Goal: Transaction & Acquisition: Purchase product/service

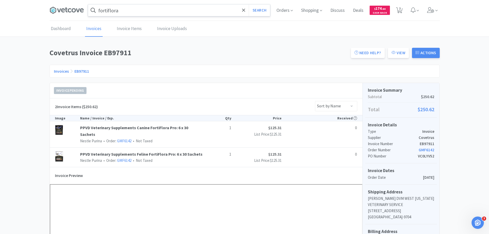
click at [165, 14] on input "fortiflora" at bounding box center [179, 10] width 182 height 12
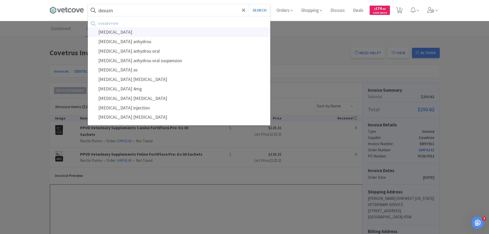
click at [155, 31] on div "[MEDICAL_DATA]" at bounding box center [179, 31] width 182 height 9
type input "[MEDICAL_DATA]"
select select "1"
select select "2"
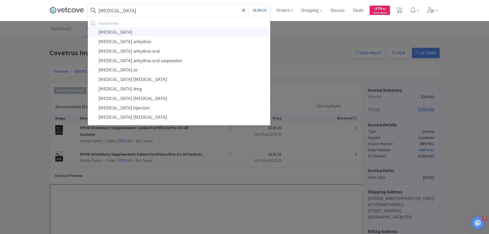
select select "1"
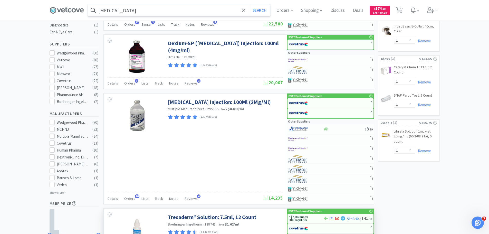
scroll to position [205, 0]
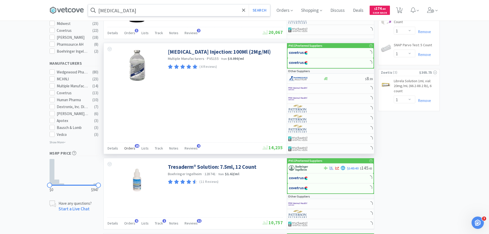
click at [133, 147] on span "Orders" at bounding box center [129, 148] width 11 height 5
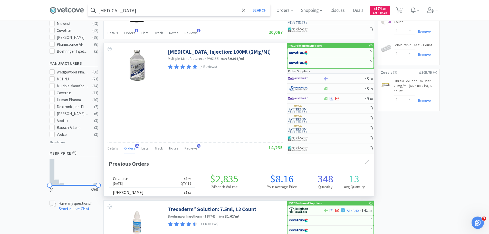
scroll to position [138, 270]
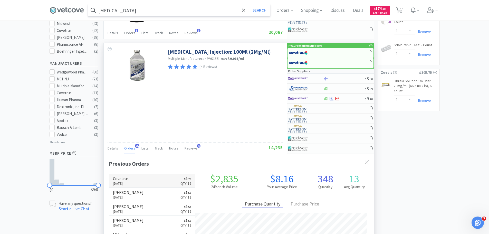
click at [141, 185] on link "Covetrus [DATE] $ 8 . 73 Qty: 12" at bounding box center [152, 181] width 86 height 14
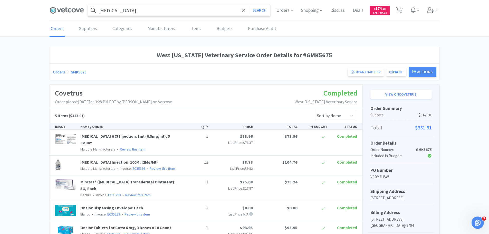
scroll to position [110, 0]
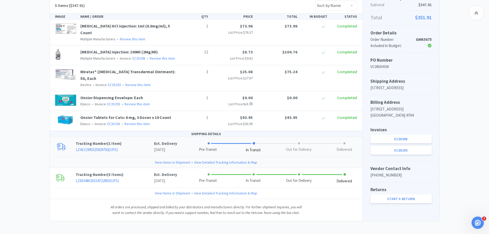
click at [165, 159] on link "View Items in Shipment" at bounding box center [172, 162] width 35 height 6
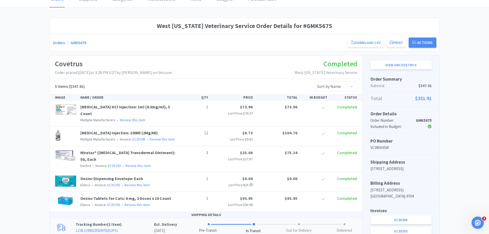
scroll to position [0, 0]
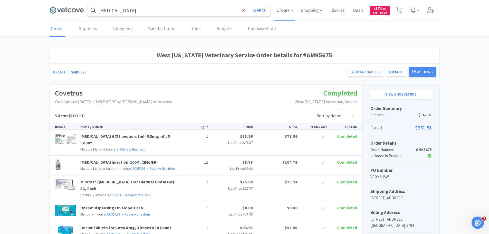
click at [283, 9] on span "Orders" at bounding box center [284, 10] width 21 height 21
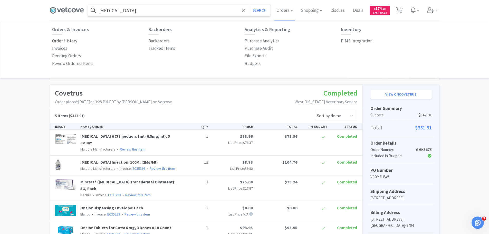
click at [63, 40] on p "Order History" at bounding box center [64, 40] width 25 height 7
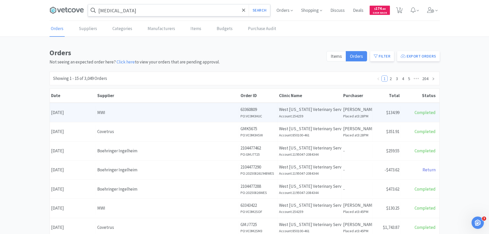
click at [123, 114] on div "MWI" at bounding box center [167, 112] width 140 height 7
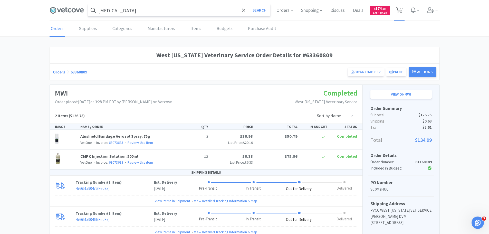
click at [402, 9] on icon at bounding box center [399, 10] width 6 height 6
select select "1"
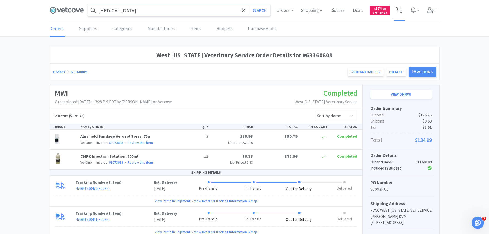
select select "1"
select select "2"
select select "1"
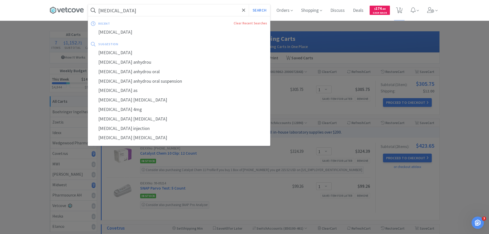
click at [131, 7] on input "[MEDICAL_DATA]" at bounding box center [179, 10] width 182 height 12
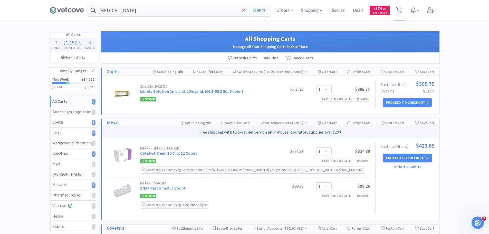
drag, startPoint x: 257, startPoint y: 213, endPoint x: 269, endPoint y: 196, distance: 20.7
click at [257, 213] on div at bounding box center [244, 117] width 489 height 234
click at [150, 10] on input "[MEDICAL_DATA]" at bounding box center [179, 10] width 182 height 12
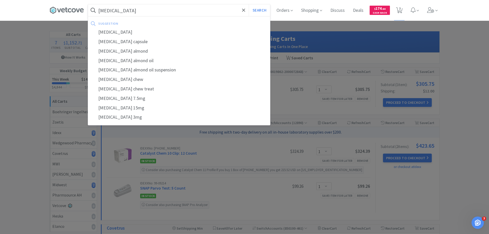
type input "[MEDICAL_DATA]"
click at [249, 4] on button "Search" at bounding box center [259, 10] width 21 height 12
select select "1"
select select "2"
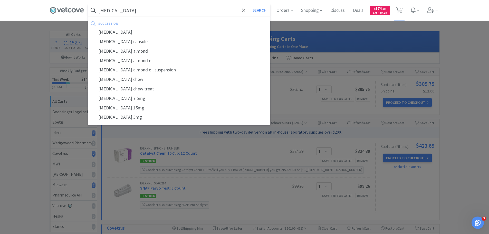
select select "1"
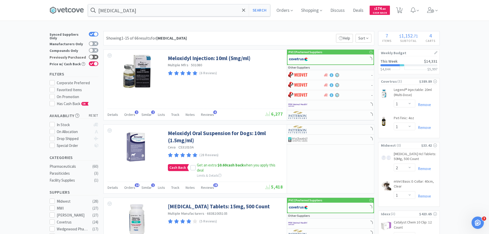
click at [94, 56] on icon at bounding box center [95, 57] width 3 height 3
checkbox input "true"
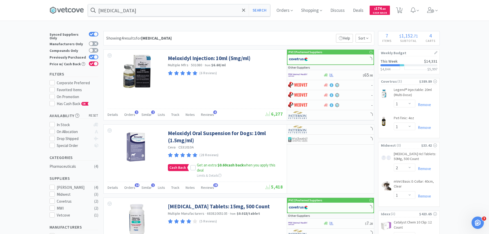
scroll to position [103, 0]
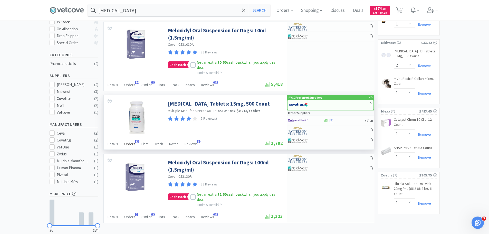
click at [132, 143] on span "Orders" at bounding box center [129, 143] width 11 height 5
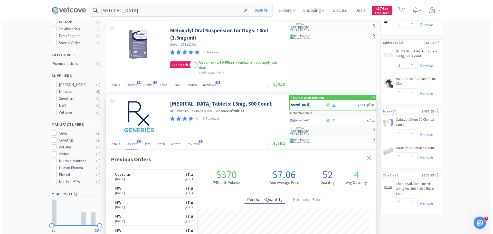
scroll to position [138, 270]
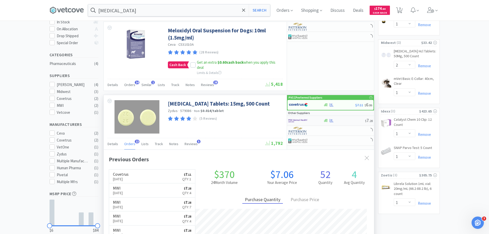
click at [303, 120] on img at bounding box center [297, 121] width 19 height 8
select select "1"
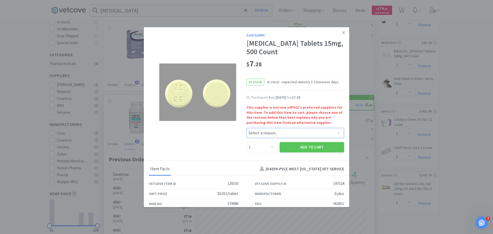
click at [263, 128] on select "Select a reason... Availability - This item is out of stock at the preferred su…" at bounding box center [295, 133] width 98 height 10
select select "quality_of_brand"
click at [246, 128] on select "Select a reason... Availability - This item is out of stock at the preferred su…" at bounding box center [295, 133] width 98 height 10
click at [264, 149] on select "Enter Quantity 1 2 3 4 5 6 7 8 9 10 11 12 13 14 15 16 17 18 19 20 Enter Quantity" at bounding box center [261, 147] width 31 height 10
select select "4"
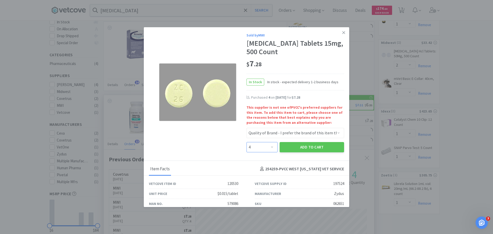
click at [246, 142] on select "Enter Quantity 1 2 3 4 5 6 7 8 9 10 11 12 13 14 15 16 17 18 19 20 Enter Quantity" at bounding box center [261, 147] width 31 height 10
click at [313, 148] on button "Add to Cart" at bounding box center [311, 147] width 64 height 10
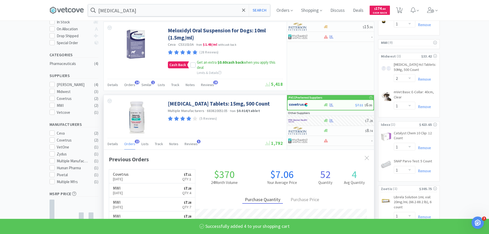
select select "4"
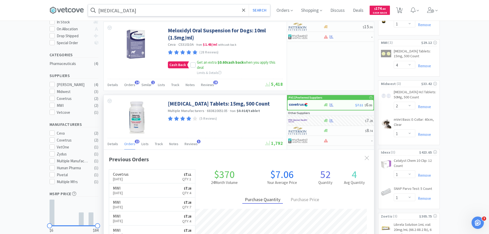
click at [142, 15] on input "[MEDICAL_DATA]" at bounding box center [179, 10] width 182 height 12
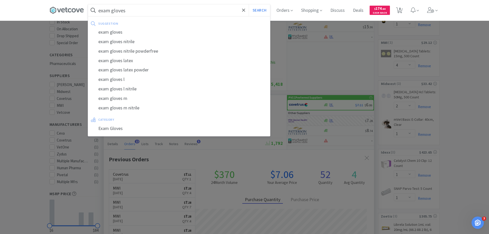
type input "exam gloves"
click at [249, 4] on button "Search" at bounding box center [259, 10] width 21 height 12
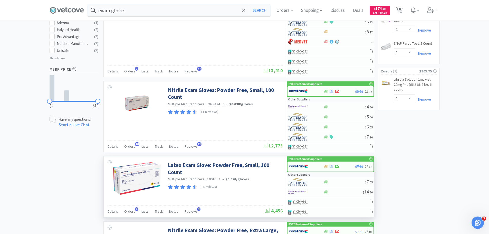
scroll to position [257, 0]
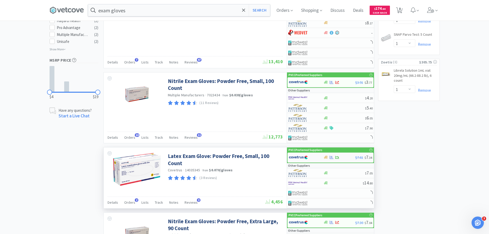
click at [301, 160] on img at bounding box center [298, 157] width 19 height 8
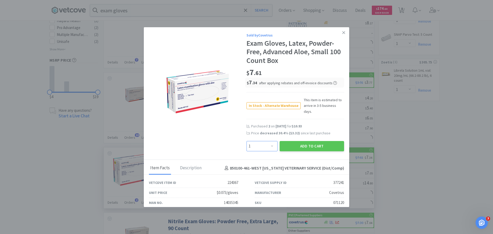
click at [265, 141] on select "Enter Quantity 1 2 3 4 5 6 7 8 9 10 11 12 13 14 15 16 17 18 19 20 Enter Quantity" at bounding box center [261, 146] width 31 height 10
select select "10"
click at [246, 141] on select "Enter Quantity 1 2 3 4 5 6 7 8 9 10 11 12 13 14 15 16 17 18 19 20 Enter Quantity" at bounding box center [261, 146] width 31 height 10
click at [297, 142] on button "Add to Cart" at bounding box center [311, 146] width 64 height 10
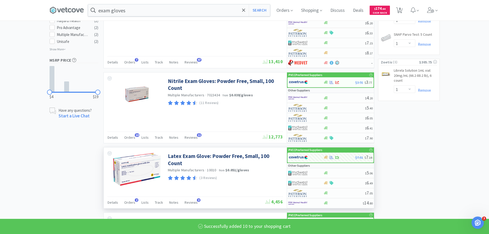
select select "10"
select select "1"
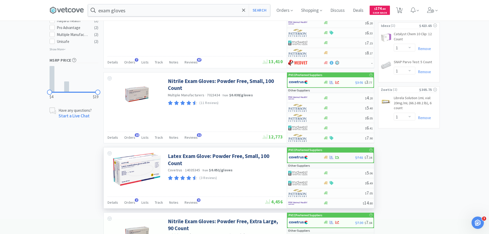
click at [297, 157] on img at bounding box center [298, 157] width 19 height 8
select select "1"
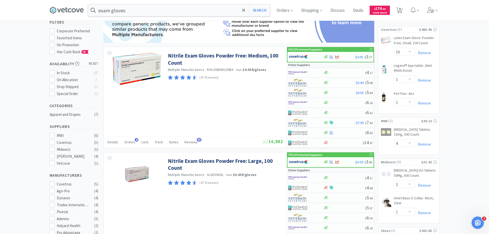
scroll to position [0, 0]
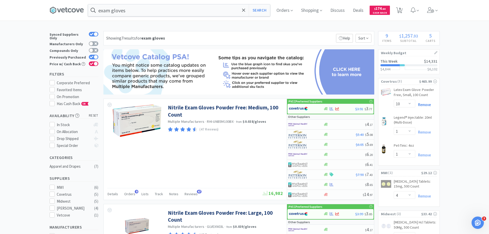
click at [425, 105] on link "Remove" at bounding box center [423, 104] width 16 height 5
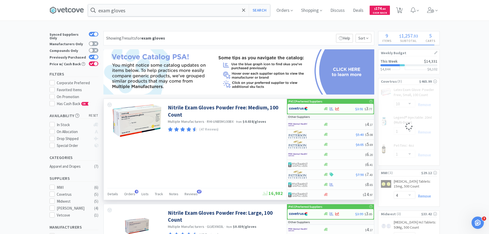
select select "1"
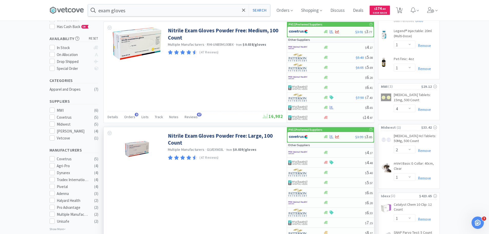
scroll to position [205, 0]
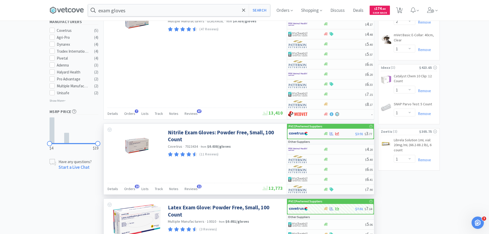
click at [308, 133] on div at bounding box center [303, 133] width 28 height 9
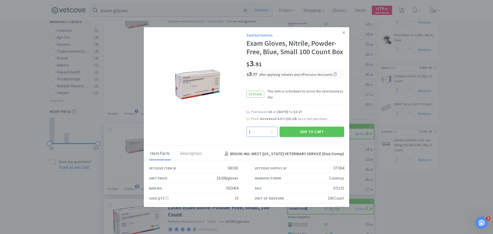
click at [264, 137] on select "Enter Quantity 1 2 3 4 5 6 7 8 9 10 11 12 13 14 15 16 17 18 19 20 Enter Quantity" at bounding box center [261, 132] width 31 height 10
select select "10"
click at [246, 135] on select "Enter Quantity 1 2 3 4 5 6 7 8 9 10 11 12 13 14 15 16 17 18 19 20 Enter Quantity" at bounding box center [261, 132] width 31 height 10
click at [283, 137] on button "Add to Cart" at bounding box center [311, 132] width 64 height 10
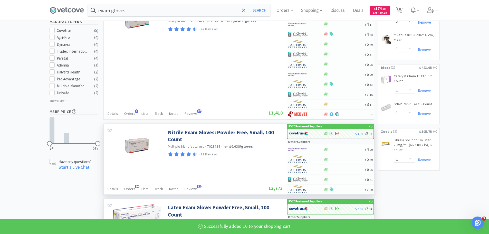
select select "10"
select select "1"
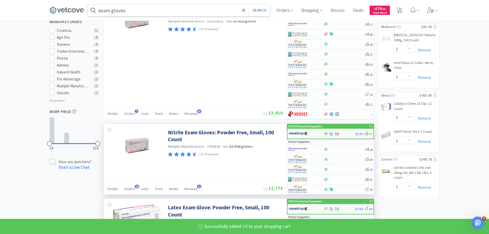
click at [173, 13] on input "exam gloves" at bounding box center [179, 10] width 182 height 12
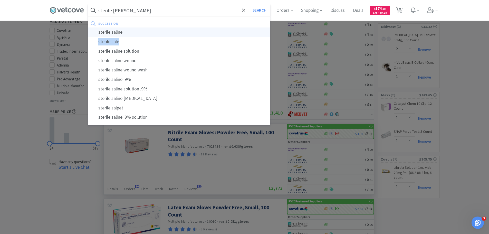
drag, startPoint x: 172, startPoint y: 37, endPoint x: 175, endPoint y: 31, distance: 6.2
click at [175, 31] on div "suggestion sterile saline sterile sale sterile saline solution sterile saline w…" at bounding box center [179, 71] width 182 height 102
click at [176, 31] on div "sterile saline" at bounding box center [179, 31] width 182 height 9
type input "sterile saline"
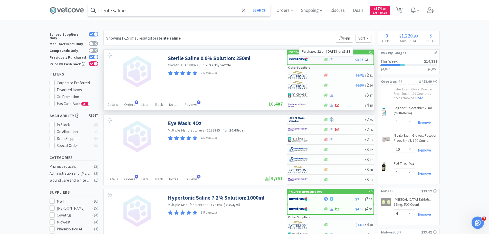
click at [330, 60] on icon at bounding box center [332, 59] width 4 height 3
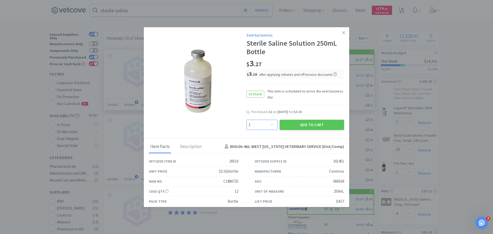
click at [259, 122] on select "Enter Quantity 1 2 3 4 5 6 7 8 9 10 11 12 13 14 15 16 17 18 19 20 Enter Quantity" at bounding box center [261, 125] width 31 height 10
select select "12"
click at [246, 120] on select "Enter Quantity 1 2 3 4 5 6 7 8 9 10 11 12 13 14 15 16 17 18 19 20 Enter Quantity" at bounding box center [261, 125] width 31 height 10
click at [290, 124] on button "Add to Cart" at bounding box center [311, 125] width 64 height 10
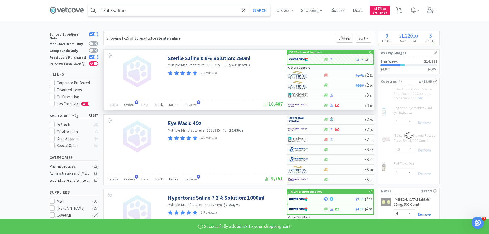
select select "12"
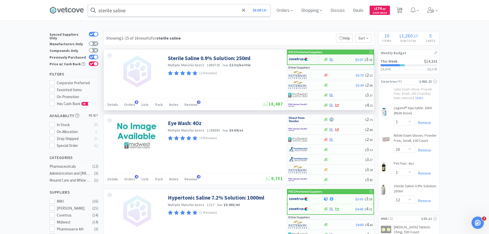
click at [143, 13] on input "sterile saline" at bounding box center [179, 10] width 182 height 12
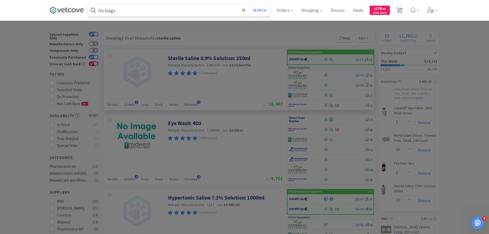
click at [249, 4] on button "Search" at bounding box center [259, 10] width 21 height 12
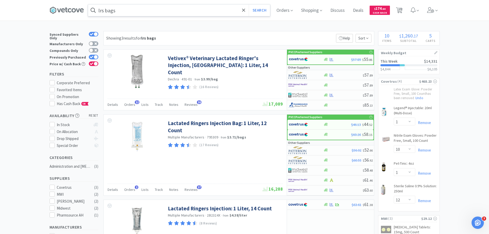
click at [143, 13] on input "lrs bags" at bounding box center [179, 10] width 182 height 12
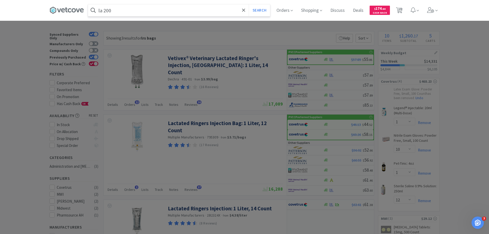
type input "la 200"
click at [249, 4] on button "Search" at bounding box center [259, 10] width 21 height 12
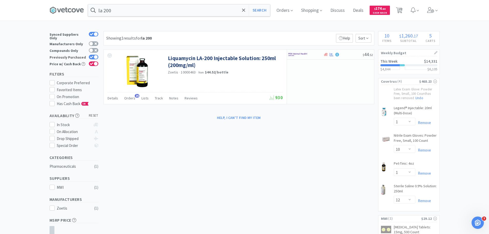
click at [92, 56] on icon at bounding box center [91, 57] width 3 height 3
checkbox input "false"
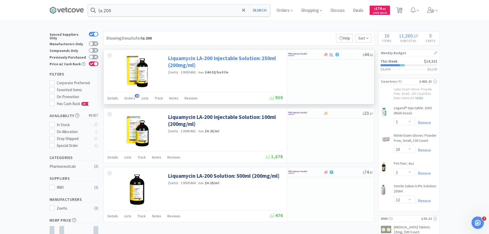
click at [180, 59] on link "Liquamycin LA-200 Injectable Solution: 250ml (200mg/ml)" at bounding box center [225, 62] width 114 height 14
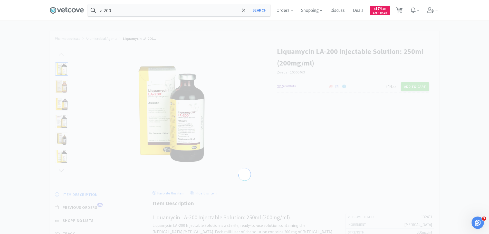
select select "132403"
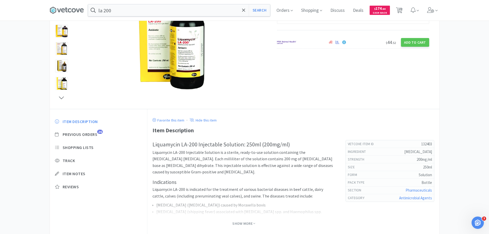
scroll to position [102, 0]
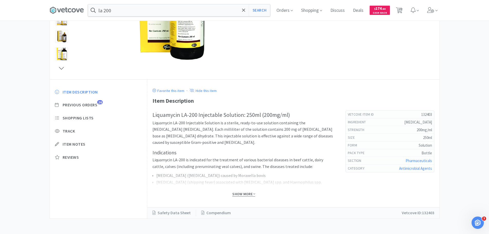
click at [246, 193] on span "Show More" at bounding box center [243, 193] width 23 height 5
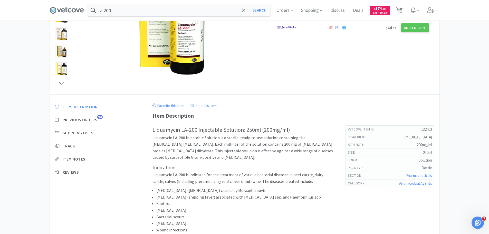
scroll to position [50, 0]
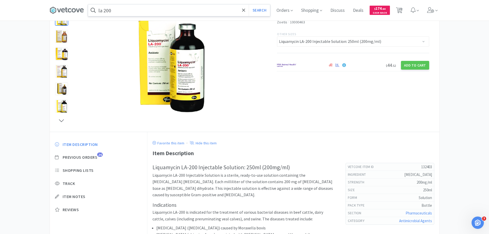
click at [152, 11] on input "la 200" at bounding box center [179, 10] width 182 height 12
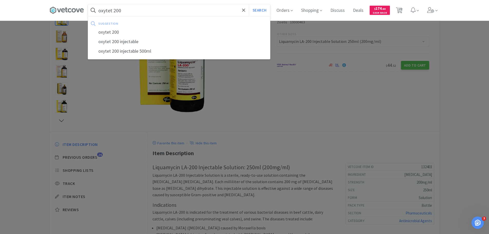
type input "oxytet 200"
click at [249, 4] on button "Search" at bounding box center [259, 10] width 21 height 12
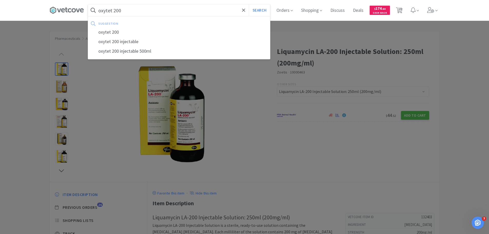
select select "1"
select select "10"
select select "1"
select select "12"
select select "4"
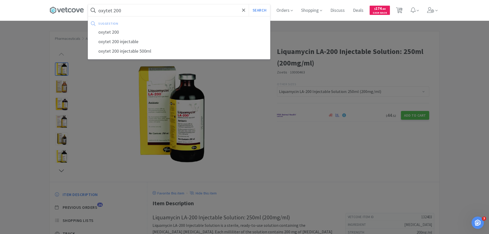
select select "2"
select select "1"
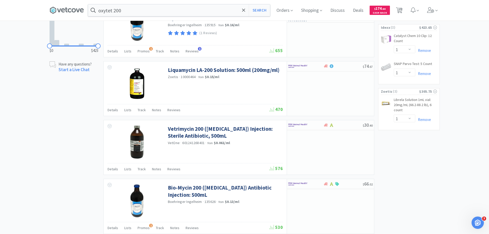
scroll to position [411, 0]
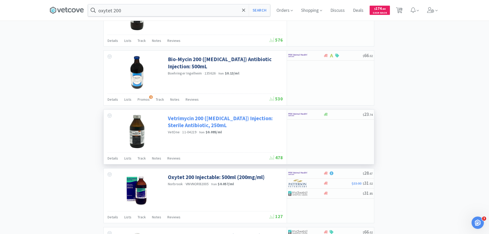
click at [249, 117] on link "Vetrimycin 200 ([MEDICAL_DATA]) Injection: Sterile Antibiotic, 250mL" at bounding box center [225, 122] width 114 height 14
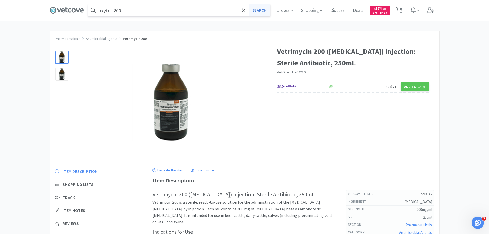
click at [262, 10] on button "Search" at bounding box center [259, 10] width 21 height 12
select select "1"
select select "10"
select select "1"
select select "12"
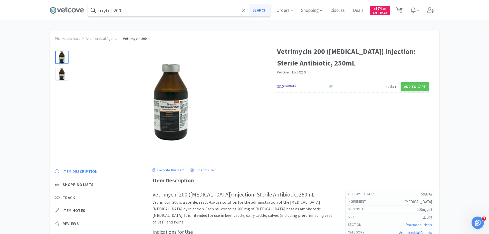
select select "4"
select select "2"
select select "1"
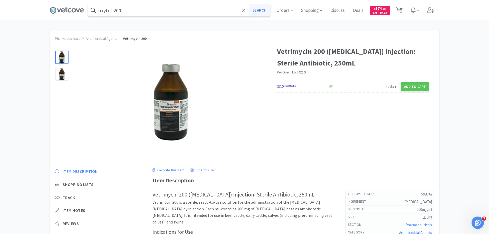
select select "1"
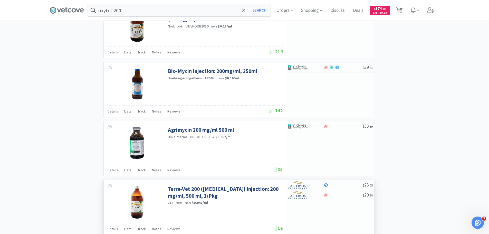
scroll to position [742, 0]
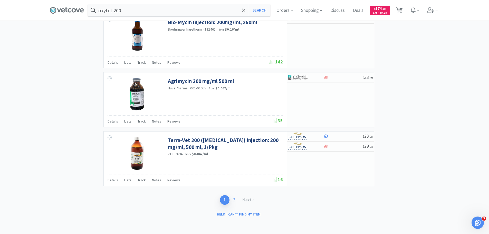
click at [237, 201] on link "2" at bounding box center [233, 199] width 9 height 9
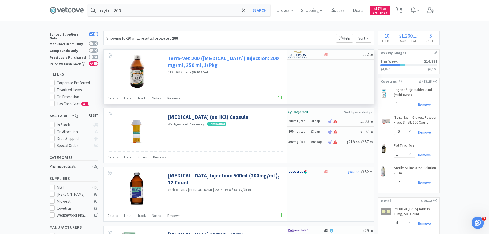
click at [260, 55] on link "Terra-Vet 200 ([MEDICAL_DATA]) Injection: 200 mg/ml, 250 ml, 1/Pkg" at bounding box center [225, 62] width 114 height 14
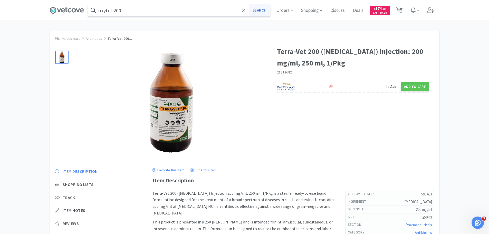
click at [264, 9] on button "Search" at bounding box center [259, 10] width 21 height 12
select select "1"
select select "10"
select select "1"
select select "12"
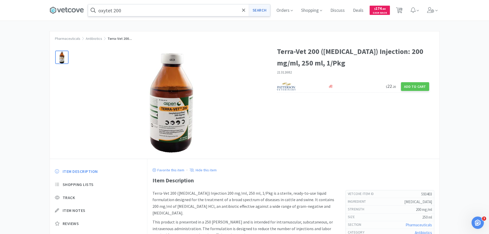
select select "4"
select select "2"
select select "1"
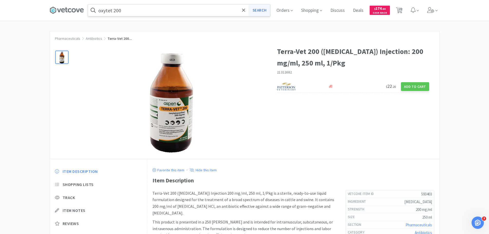
select select "1"
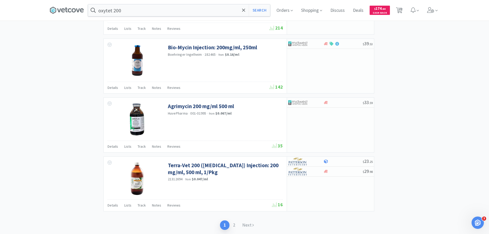
scroll to position [742, 0]
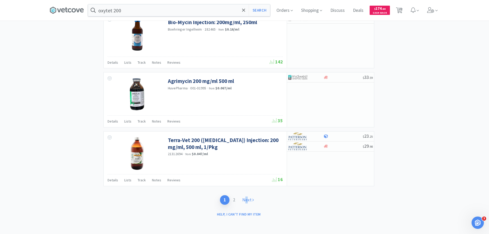
click at [247, 200] on link "Next" at bounding box center [248, 199] width 19 height 9
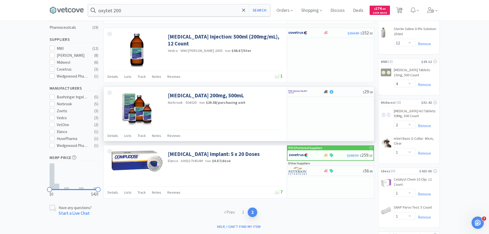
scroll to position [180, 0]
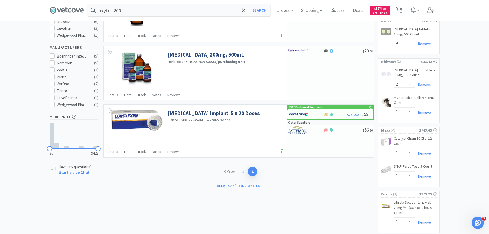
click at [242, 169] on link "1" at bounding box center [242, 171] width 9 height 9
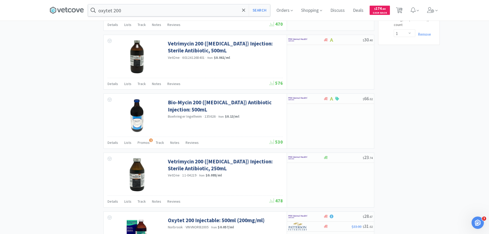
scroll to position [385, 0]
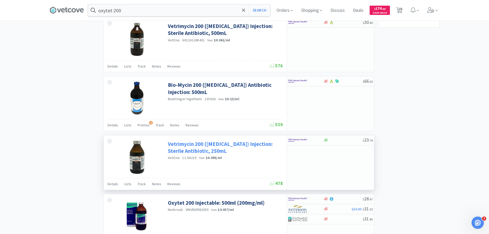
click at [245, 150] on link "Vetrimycin 200 ([MEDICAL_DATA]) Injection: Sterile Antibiotic, 250mL" at bounding box center [225, 147] width 114 height 14
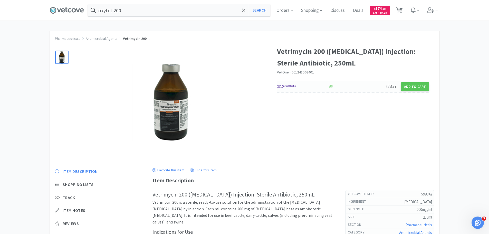
click at [312, 88] on div at bounding box center [300, 86] width 46 height 9
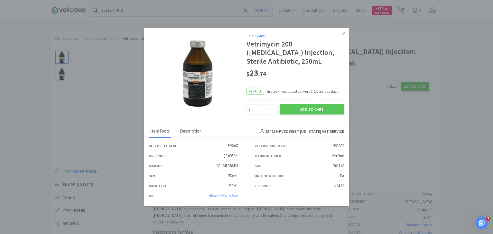
click at [188, 138] on div "Description" at bounding box center [191, 131] width 24 height 13
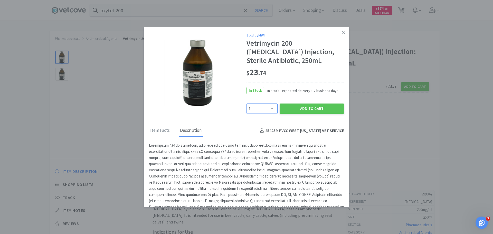
click at [272, 114] on select "Enter Quantity 1 2 3 4 5 6 7 8 9 10 11 12 13 14 15 16 17 18 19 20 Enter Quantity" at bounding box center [261, 108] width 31 height 10
select select "2"
click at [246, 112] on select "Enter Quantity 1 2 3 4 5 6 7 8 9 10 11 12 13 14 15 16 17 18 19 20 Enter Quantity" at bounding box center [261, 108] width 31 height 10
click at [309, 113] on button "Add to Cart" at bounding box center [311, 108] width 64 height 10
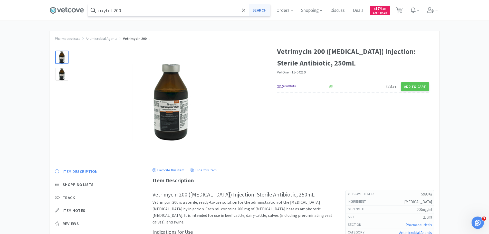
click at [257, 9] on button "Search" at bounding box center [259, 10] width 21 height 12
select select "1"
select select "10"
select select "1"
select select "12"
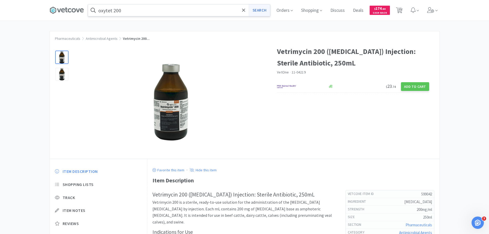
select select "4"
select select "2"
select select "1"
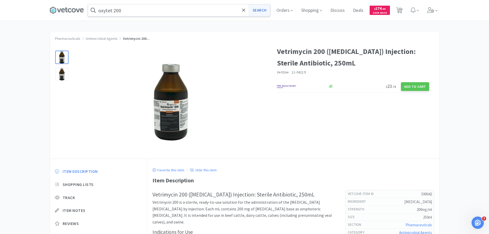
select select "1"
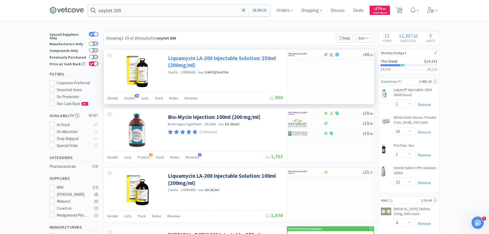
click at [274, 59] on link "Liquamycin LA-200 Injectable Solution: 250ml (200mg/ml)" at bounding box center [225, 62] width 114 height 14
select select "132403"
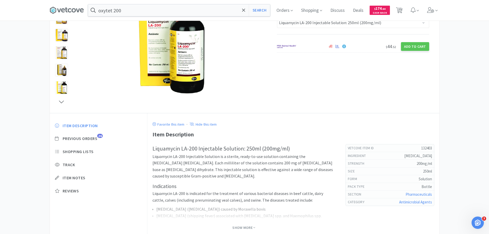
scroll to position [25, 0]
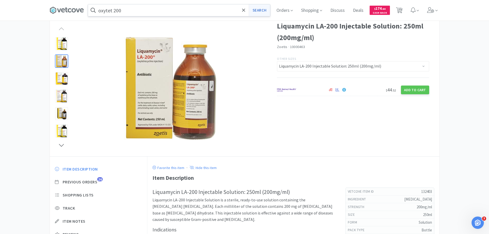
click at [257, 11] on button "Search" at bounding box center [259, 10] width 21 height 12
select select "1"
select select "10"
select select "1"
select select "12"
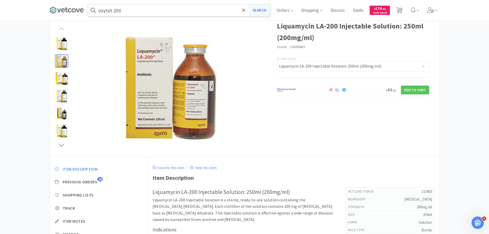
select select "4"
select select "2"
select select "1"
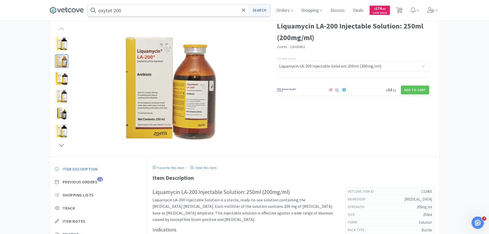
select select "1"
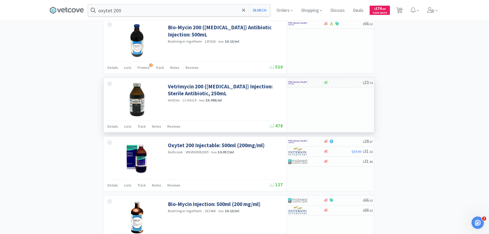
scroll to position [462, 0]
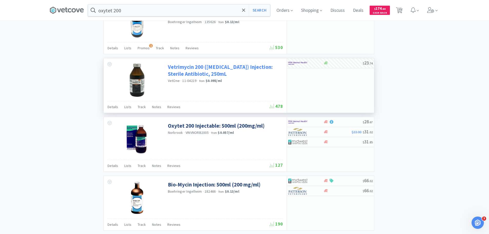
click at [243, 75] on link "Vetrimycin 200 ([MEDICAL_DATA]) Injection: Sterile Antibiotic, 250mL" at bounding box center [225, 70] width 114 height 14
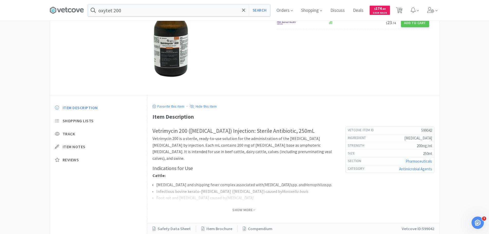
scroll to position [79, 0]
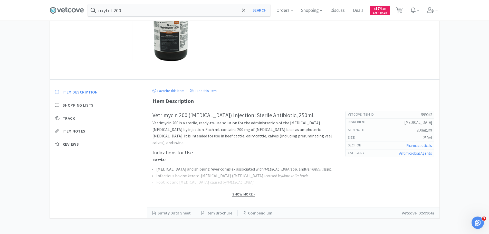
click at [241, 193] on span "Show More" at bounding box center [243, 194] width 23 height 5
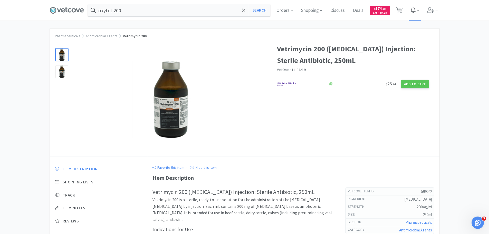
scroll to position [2, 0]
click at [402, 8] on icon at bounding box center [399, 10] width 6 height 6
select select "1"
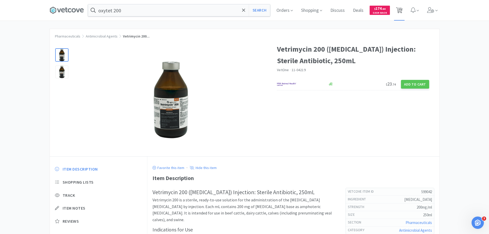
select select "1"
select select "10"
select select "1"
select select "12"
select select "4"
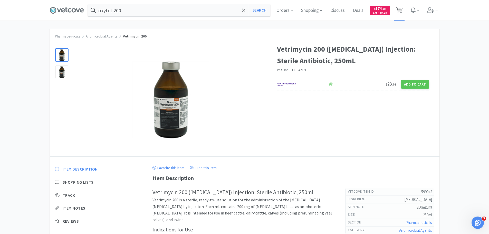
select select "2"
select select "1"
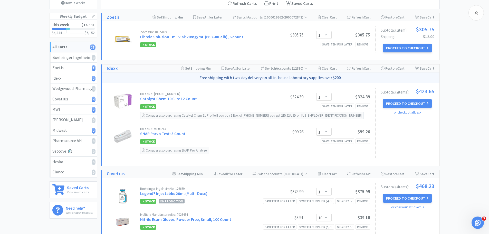
scroll to position [77, 0]
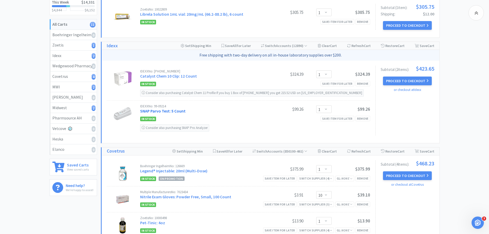
click at [177, 111] on link "SNAP Parvo Test: 5 Count" at bounding box center [162, 110] width 45 height 5
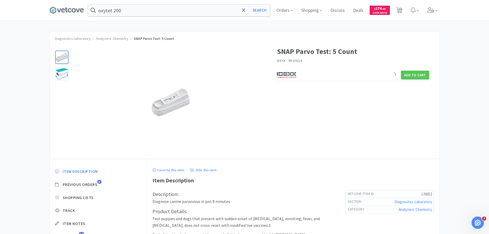
click at [89, 181] on div "Item Description Previous Orders 3 Shopping Lists Track Item Notes Reviews 12" at bounding box center [99, 207] width 98 height 89
click at [90, 183] on span "Previous Orders" at bounding box center [80, 184] width 35 height 5
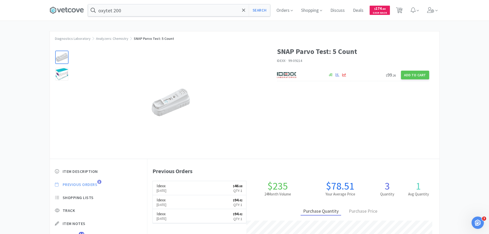
scroll to position [141, 292]
click at [402, 9] on span "11" at bounding box center [400, 8] width 4 height 21
select select "1"
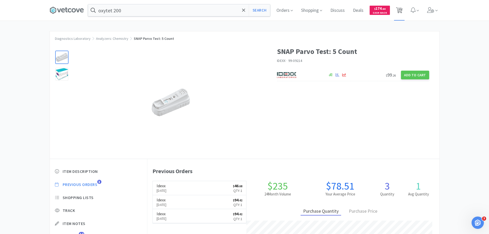
select select "1"
select select "10"
select select "1"
select select "12"
select select "4"
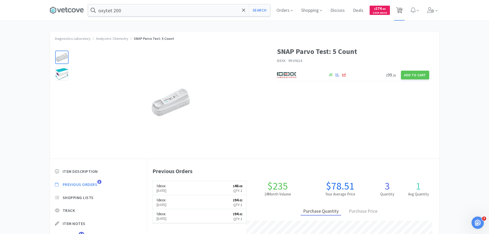
select select "2"
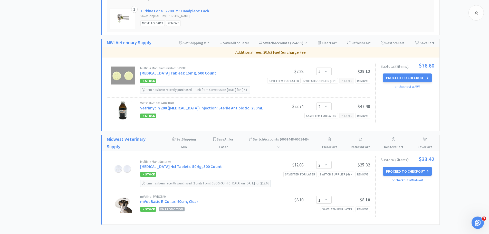
scroll to position [359, 0]
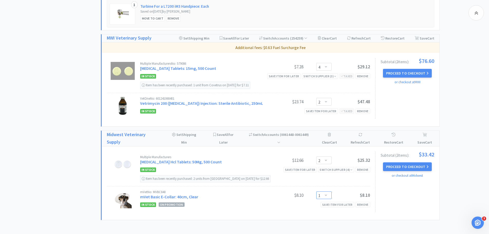
click at [326, 199] on select "Enter Quantity 1 2 3 4 5 6 7 8 9 10 11 12 13 14 15 16 17 18 19 20 Enter Quantity" at bounding box center [323, 195] width 15 height 8
click at [316, 196] on select "Enter Quantity 1 2 3 4 5 6 7 8 9 10 11 12 13 14 15 16 17 18 19 20 Enter Quantity" at bounding box center [323, 195] width 15 height 8
click at [321, 198] on select "Enter Quantity 1 2 3 4 5 6 7 8 9 10 11 12 13 14 15 16 17 18 19 20 Enter Quantity" at bounding box center [323, 195] width 15 height 8
click at [316, 196] on select "Enter Quantity 1 2 3 4 5 6 7 8 9 10 11 12 13 14 15 16 17 18 19 20 Enter Quantity" at bounding box center [323, 195] width 15 height 8
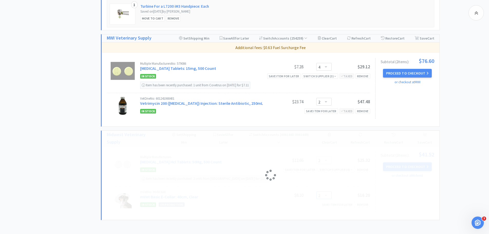
select select "1"
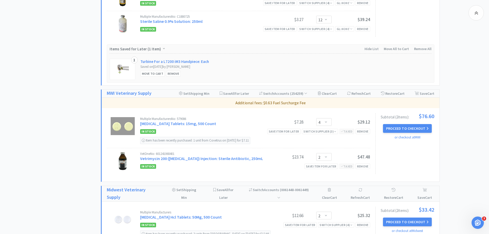
scroll to position [301, 0]
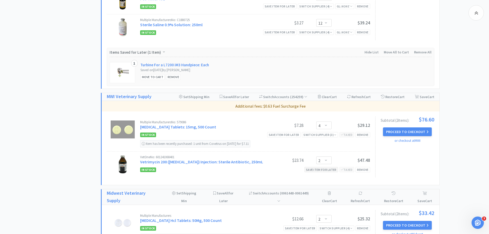
click at [317, 172] on div "Save item for later" at bounding box center [321, 169] width 34 height 5
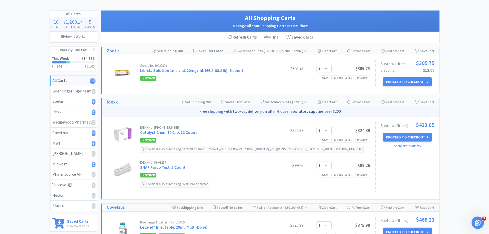
scroll to position [0, 0]
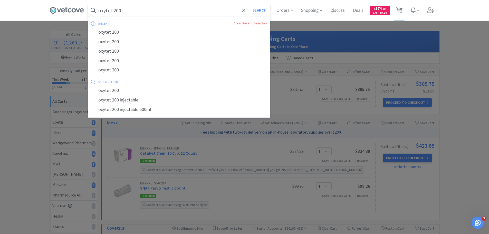
click at [136, 9] on input "oxytet 200" at bounding box center [179, 10] width 182 height 12
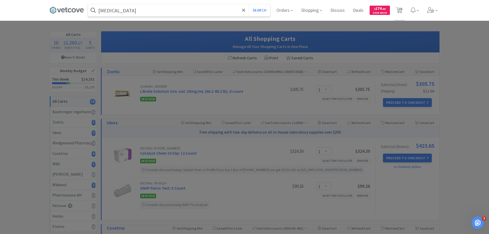
type input "[MEDICAL_DATA]"
click at [249, 4] on button "Search" at bounding box center [259, 10] width 21 height 12
select select "1"
select select "10"
select select "1"
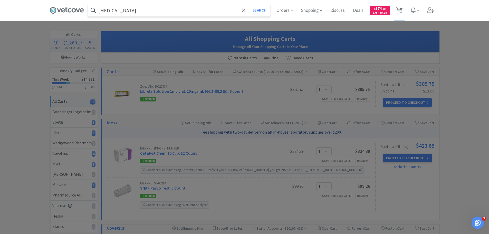
select select "12"
select select "4"
select select "2"
select select "1"
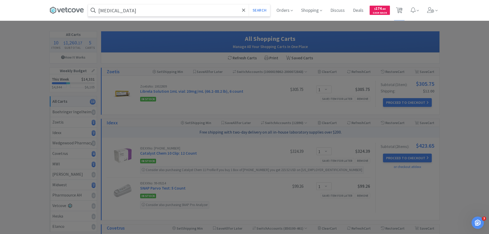
select select "1"
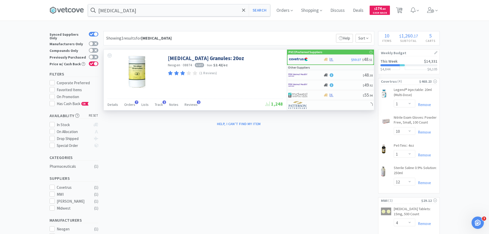
click at [298, 60] on img at bounding box center [298, 59] width 19 height 8
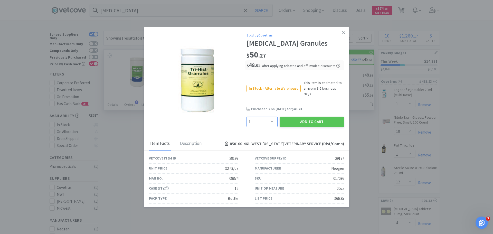
click at [252, 117] on select "Enter Quantity 1 2 3 4 5 6 7 8 9 10 11 12 13 14 15 16 17 18 19 20 Enter Quantity" at bounding box center [261, 122] width 31 height 10
select select "2"
click at [246, 117] on select "Enter Quantity 1 2 3 4 5 6 7 8 9 10 11 12 13 14 15 16 17 18 19 20 Enter Quantity" at bounding box center [261, 122] width 31 height 10
click at [304, 117] on button "Add to Cart" at bounding box center [311, 122] width 64 height 10
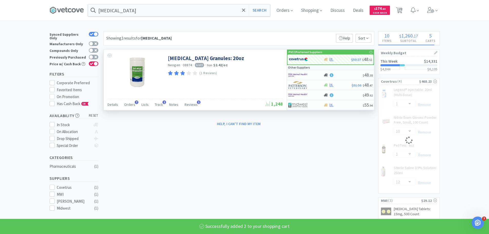
select select "2"
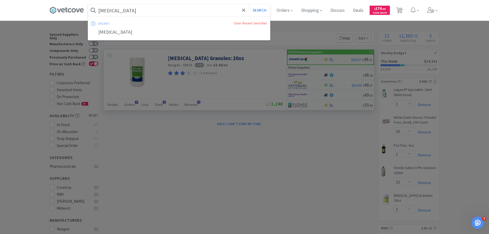
click at [142, 7] on input "[MEDICAL_DATA]" at bounding box center [179, 10] width 182 height 12
click at [259, 12] on button "Search" at bounding box center [259, 10] width 21 height 12
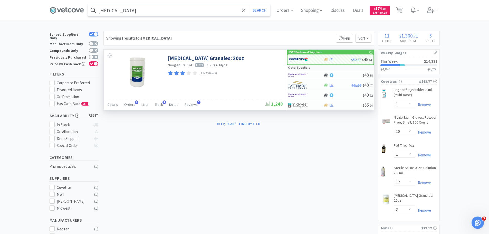
click at [133, 9] on input "[MEDICAL_DATA]" at bounding box center [179, 10] width 182 height 12
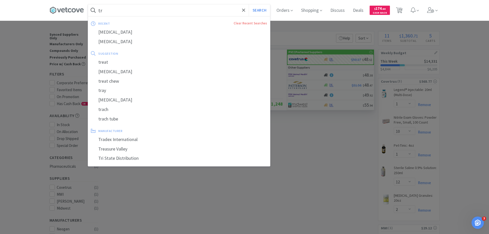
type input "t"
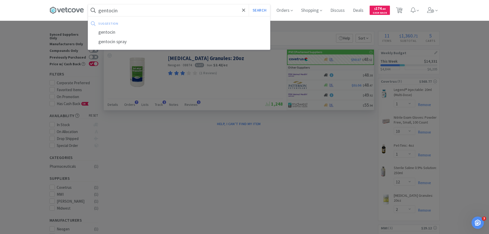
type input "gentocin"
click at [249, 4] on button "Search" at bounding box center [259, 10] width 21 height 12
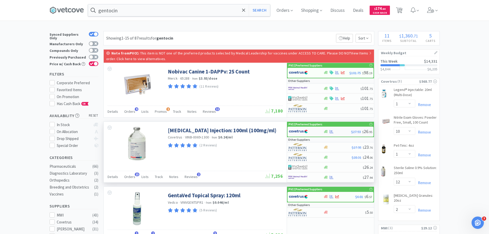
click at [308, 132] on div at bounding box center [303, 131] width 28 height 9
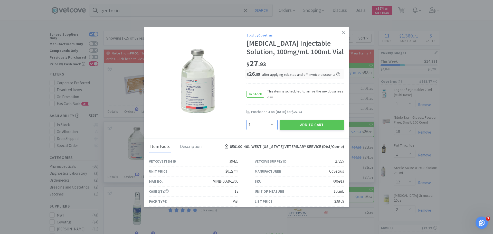
drag, startPoint x: 266, startPoint y: 130, endPoint x: 264, endPoint y: 128, distance: 2.7
click at [266, 130] on select "Enter Quantity 1 2 3 4 5 6 7 8 9 10 11 12 13 14 15 16 17 18 19 20 Enter Quantity" at bounding box center [261, 125] width 31 height 10
select select "3"
click at [246, 128] on select "Enter Quantity 1 2 3 4 5 6 7 8 9 10 11 12 13 14 15 16 17 18 19 20 Enter Quantity" at bounding box center [261, 125] width 31 height 10
click at [302, 130] on button "Add to Cart" at bounding box center [311, 125] width 64 height 10
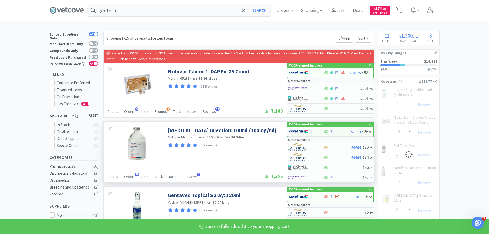
select select "3"
select select "1"
select select "10"
select select "1"
select select "12"
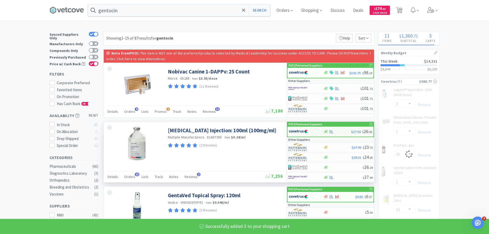
select select "2"
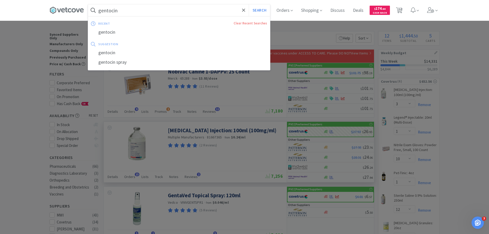
click at [157, 14] on input "gentocin" at bounding box center [179, 10] width 182 height 12
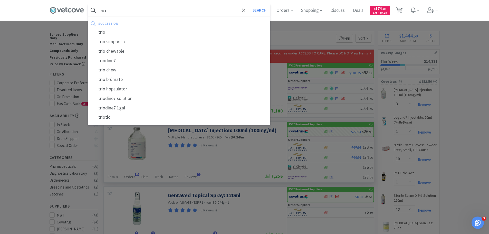
type input "trio"
click at [249, 4] on button "Search" at bounding box center [259, 10] width 21 height 12
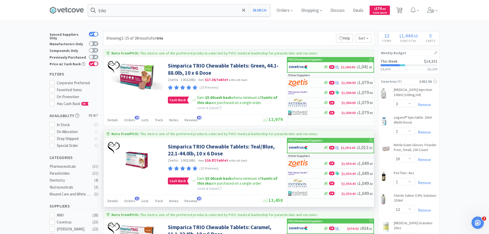
click at [297, 147] on img at bounding box center [298, 148] width 19 height 8
select select "2"
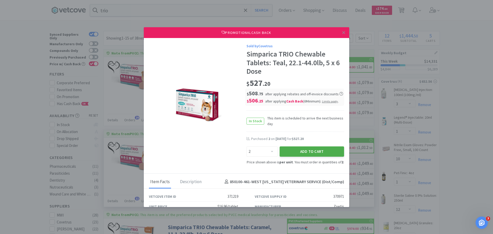
click at [295, 151] on button "Add to Cart" at bounding box center [311, 151] width 64 height 10
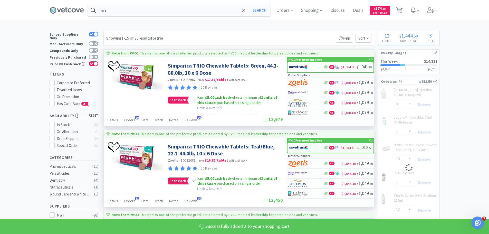
select select "2"
select select "12"
select select "2"
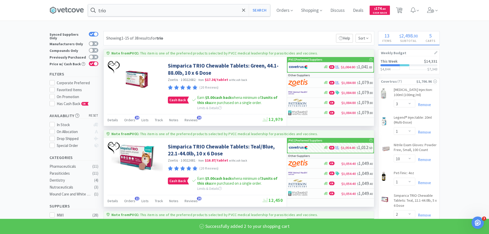
click at [300, 63] on img at bounding box center [298, 67] width 19 height 8
select select "2"
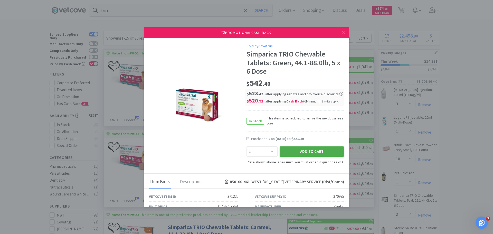
click at [298, 149] on button "Add to Cart" at bounding box center [311, 151] width 64 height 10
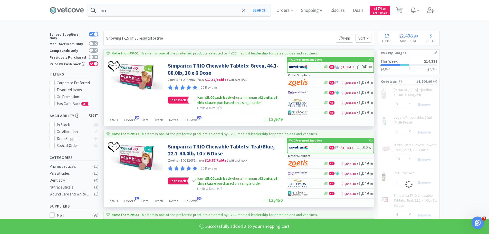
select select "2"
select select "12"
select select "2"
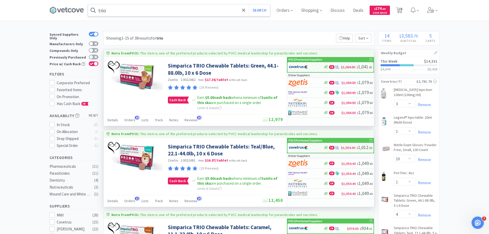
click at [161, 13] on input "trio" at bounding box center [179, 10] width 182 height 12
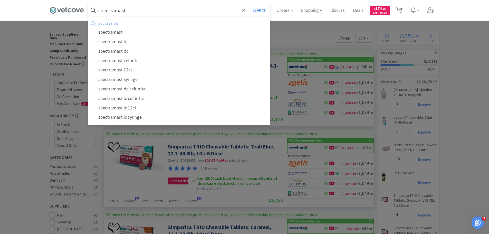
type input "spectramast"
click at [249, 4] on button "Search" at bounding box center [259, 10] width 21 height 12
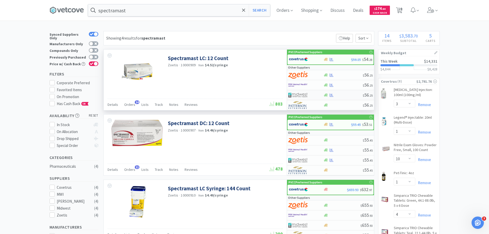
click at [298, 94] on img at bounding box center [297, 95] width 19 height 8
select select "1"
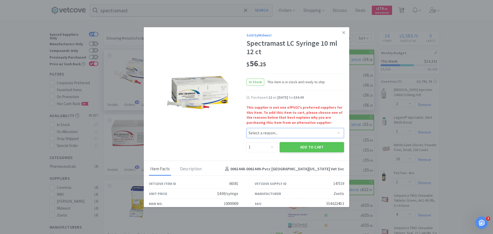
click at [265, 132] on select "Select a reason... Availability - This item is out of stock at the preferred su…" at bounding box center [295, 133] width 98 height 10
click at [246, 128] on select "Select a reason... Availability - This item is out of stock at the preferred su…" at bounding box center [295, 133] width 98 height 10
click at [268, 146] on select "Enter Quantity 1 2 3 4 5 6 7 8 9 10 11 12 13 14 15 16 17 18 19 20 Enter Quantity" at bounding box center [261, 147] width 31 height 10
click at [285, 131] on select "Select a reason... Availability - This item is out of stock at the preferred su…" at bounding box center [295, 133] width 98 height 10
select select "shipping_time"
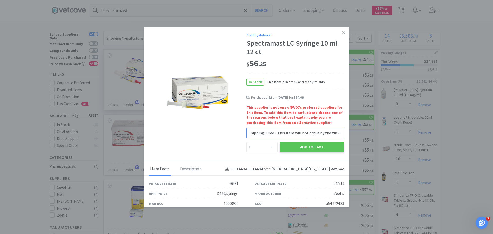
click at [246, 128] on select "Select a reason... Availability - This item is out of stock at the preferred su…" at bounding box center [295, 133] width 98 height 10
click at [260, 147] on select "Enter Quantity 1 2 3 4 5 6 7 8 9 10 11 12 13 14 15 16 17 18 19 20 Enter Quantity" at bounding box center [261, 147] width 31 height 10
click at [246, 142] on select "Enter Quantity 1 2 3 4 5 6 7 8 9 10 11 12 13 14 15 16 17 18 19 20 Enter Quantity" at bounding box center [261, 147] width 31 height 10
click at [260, 144] on select "Enter Quantity 1 2 3 4 5 6 7 8 9 10 11 12 13 14 15 16 17 18 19 20 Enter Quantity" at bounding box center [261, 147] width 31 height 10
select select "6"
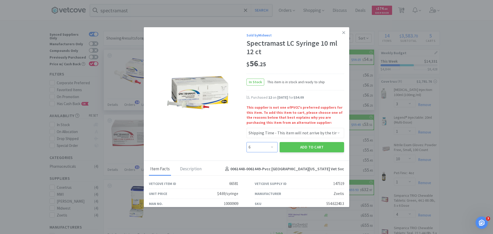
click at [246, 142] on select "Enter Quantity 1 2 3 4 5 6 7 8 9 10 11 12 13 14 15 16 17 18 19 20 Enter Quantity" at bounding box center [261, 147] width 31 height 10
click at [286, 146] on button "Add to Cart" at bounding box center [311, 147] width 64 height 10
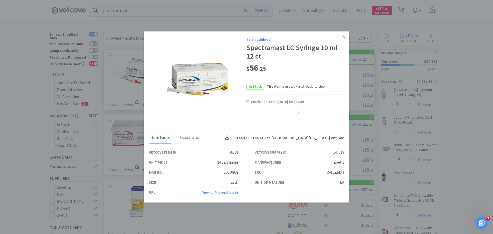
select select "6"
select select "1"
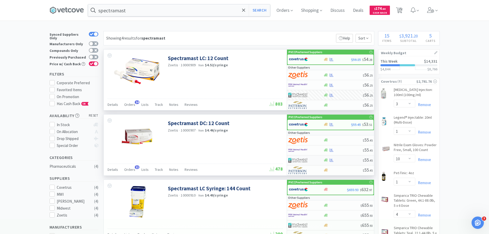
click at [301, 159] on img at bounding box center [297, 160] width 19 height 8
select select "1"
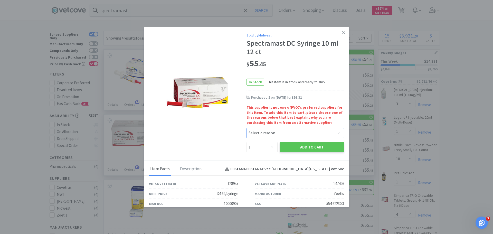
click at [275, 133] on select "Select a reason... Availability - This item is out of stock at the preferred su…" at bounding box center [295, 133] width 98 height 10
select select "shipping_time"
click at [246, 128] on select "Select a reason... Availability - This item is out of stock at the preferred su…" at bounding box center [295, 133] width 98 height 10
click at [262, 150] on select "Enter Quantity 1 2 3 4 5 6 7 8 9 10 11 12 13 14 15 16 17 18 19 20 Enter Quantity" at bounding box center [261, 147] width 31 height 10
select select "6"
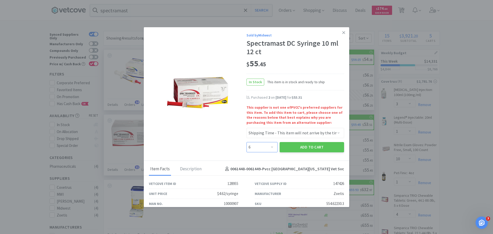
click at [246, 142] on select "Enter Quantity 1 2 3 4 5 6 7 8 9 10 11 12 13 14 15 16 17 18 19 20 Enter Quantity" at bounding box center [261, 147] width 31 height 10
click at [294, 148] on button "Add to Cart" at bounding box center [311, 147] width 64 height 10
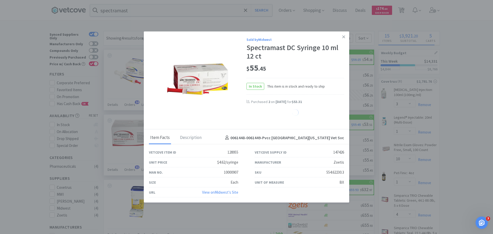
select select "6"
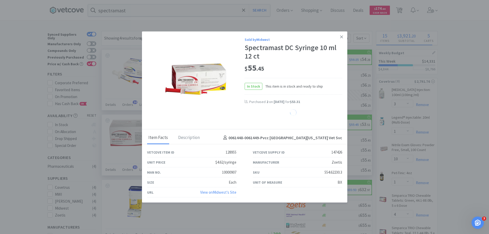
select select "1"
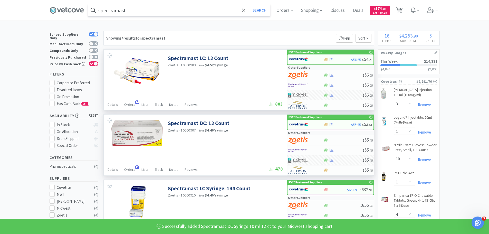
click at [135, 8] on input "spectramast" at bounding box center [179, 10] width 182 height 12
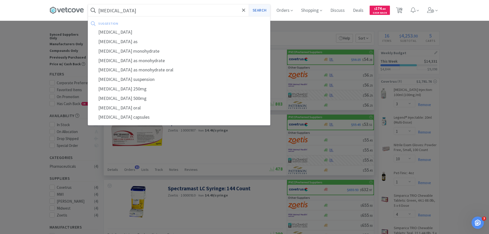
type input "[MEDICAL_DATA]"
click at [265, 10] on button "Search" at bounding box center [259, 10] width 21 height 12
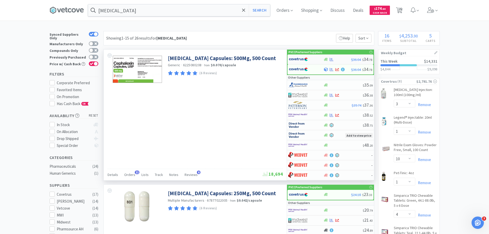
click at [301, 60] on img at bounding box center [298, 59] width 19 height 8
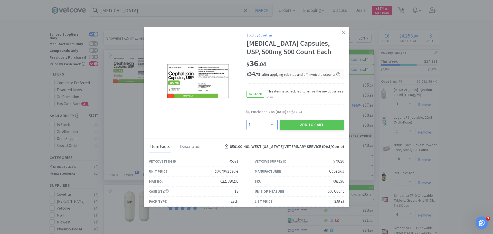
click at [267, 127] on select "Enter Quantity 1 2 3 4 5 6 7 8 9 10 11 12 13 14 15 16 17 18 19 20 Enter Quantity" at bounding box center [261, 125] width 31 height 10
select select "2"
click at [246, 120] on select "Enter Quantity 1 2 3 4 5 6 7 8 9 10 11 12 13 14 15 16 17 18 19 20 Enter Quantity" at bounding box center [261, 125] width 31 height 10
click at [298, 124] on button "Add to Cart" at bounding box center [311, 125] width 64 height 10
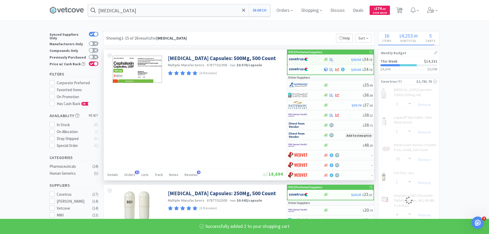
select select "2"
select select "3"
select select "1"
select select "10"
select select "2"
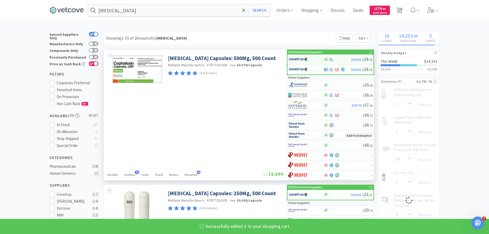
select select "12"
select select "1"
select select "2"
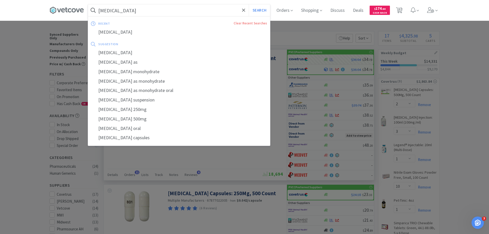
click at [162, 11] on input "[MEDICAL_DATA]" at bounding box center [179, 10] width 182 height 12
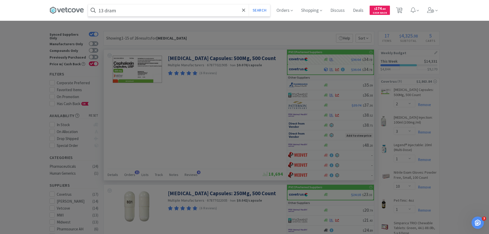
type input "13 dram"
click at [249, 4] on button "Search" at bounding box center [259, 10] width 21 height 12
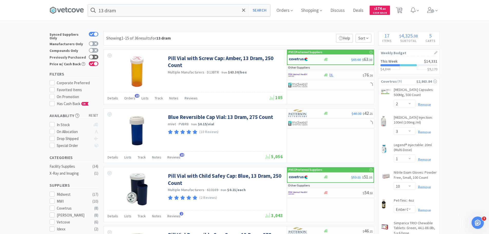
click at [97, 56] on icon at bounding box center [95, 57] width 3 height 3
checkbox input "true"
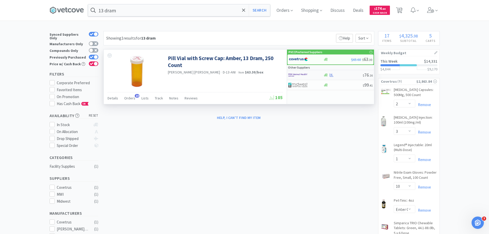
click at [295, 74] on img at bounding box center [297, 75] width 19 height 8
select select "1"
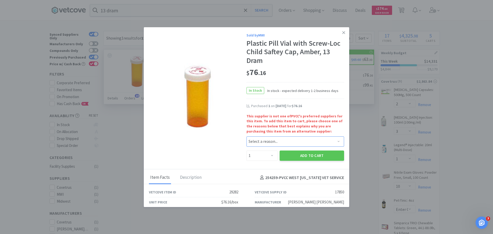
click at [270, 141] on select "Select a reason... Availability - This item is out of stock at the preferred su…" at bounding box center [295, 141] width 98 height 10
select select "quality_of_brand"
click at [246, 136] on select "Select a reason... Availability - This item is out of stock at the preferred su…" at bounding box center [295, 141] width 98 height 10
click at [284, 157] on button "Add to Cart" at bounding box center [311, 155] width 64 height 10
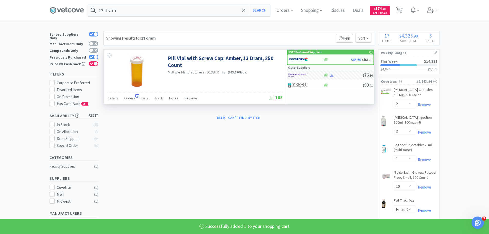
select select "1"
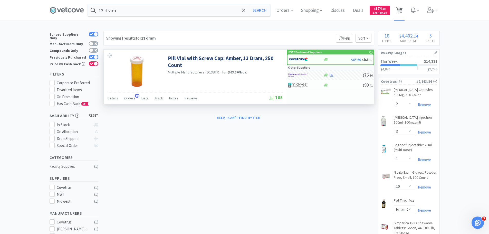
click at [402, 8] on span "18" at bounding box center [400, 8] width 4 height 21
select select "1"
select select "2"
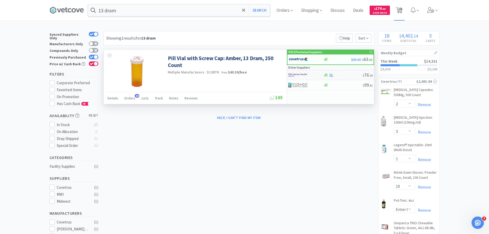
select select "3"
select select "1"
select select "10"
select select "1"
select select "2"
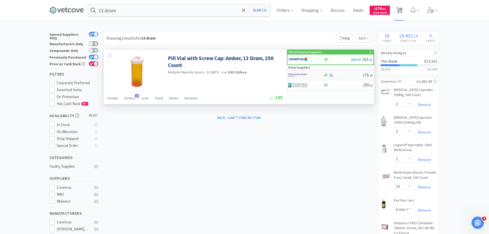
select select "2"
select select "12"
select select "2"
select select "4"
select select "1"
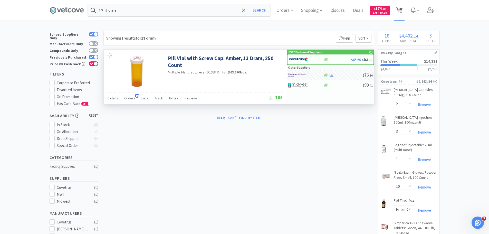
select select "2"
select select "6"
select select "1"
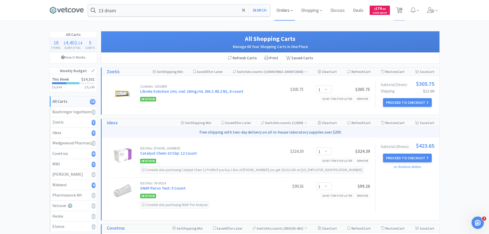
click at [284, 10] on span "Orders" at bounding box center [284, 10] width 21 height 21
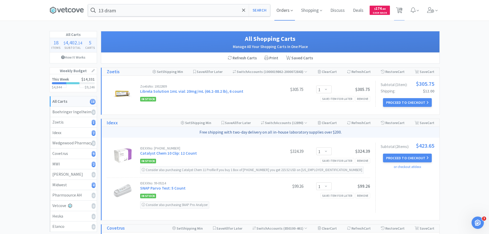
click at [283, 10] on span "Orders" at bounding box center [284, 10] width 21 height 21
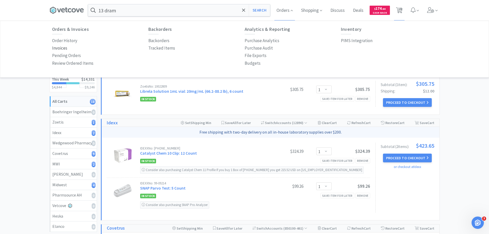
click at [61, 49] on p "Invoices" at bounding box center [59, 48] width 15 height 7
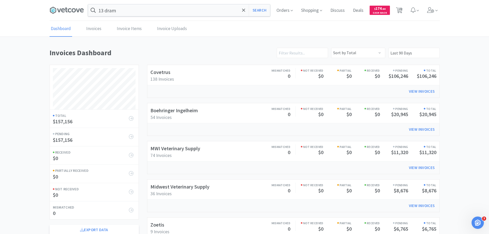
scroll to position [285, 390]
click at [194, 150] on link "MWI Veterinary Supply" at bounding box center [175, 148] width 50 height 6
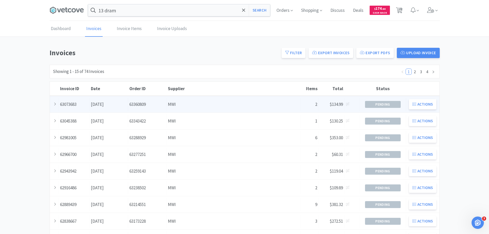
click at [136, 105] on div "Order ID 63360809" at bounding box center [147, 104] width 38 height 13
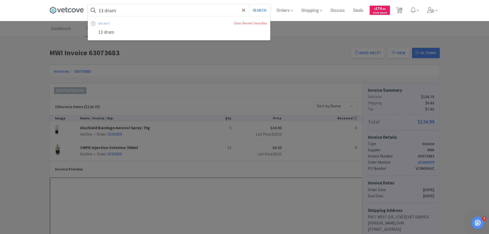
click at [139, 8] on input "13 dram" at bounding box center [179, 10] width 182 height 12
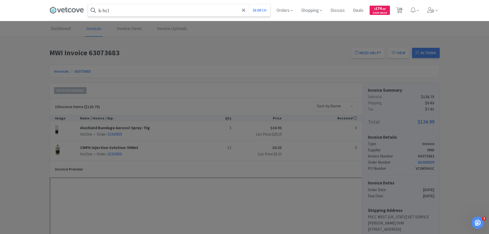
type input "k-hcl"
click at [249, 4] on button "Search" at bounding box center [259, 10] width 21 height 12
select select "2"
select select "3"
select select "1"
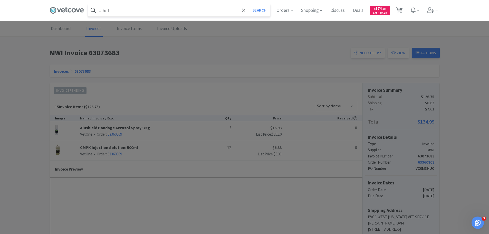
select select "10"
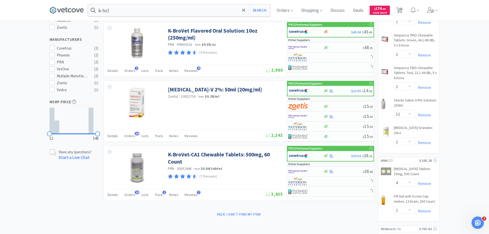
scroll to position [282, 0]
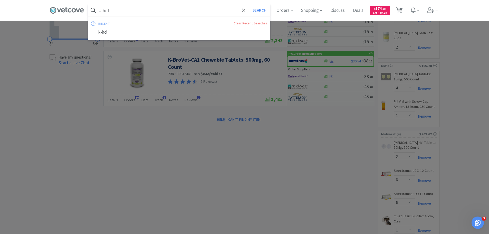
click at [131, 16] on input "k-hcl" at bounding box center [179, 10] width 182 height 12
click at [434, 9] on icon at bounding box center [430, 10] width 7 height 6
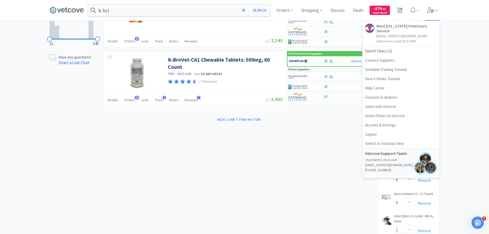
click at [434, 9] on icon at bounding box center [430, 10] width 7 height 6
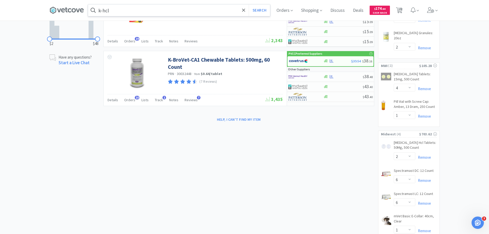
click at [124, 12] on input "k-hcl" at bounding box center [179, 10] width 182 height 12
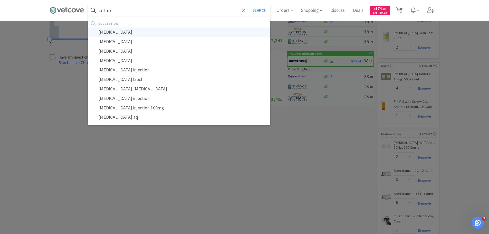
click at [123, 29] on div "[MEDICAL_DATA]" at bounding box center [179, 31] width 182 height 9
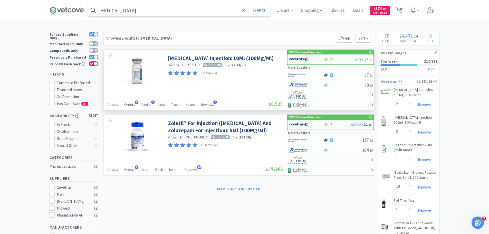
click at [130, 107] on div "Orders 8" at bounding box center [129, 105] width 11 height 10
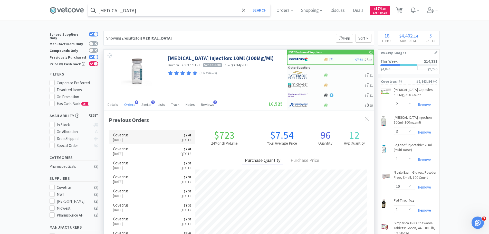
scroll to position [137, 270]
click at [140, 137] on link "Covetrus [DATE] $ 7 . 61 Qty: 12" at bounding box center [152, 137] width 86 height 14
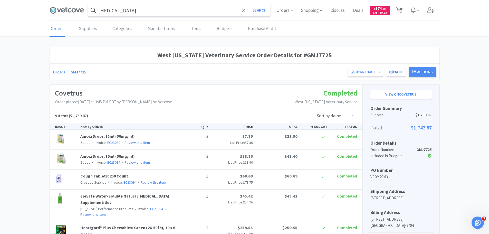
scroll to position [128, 0]
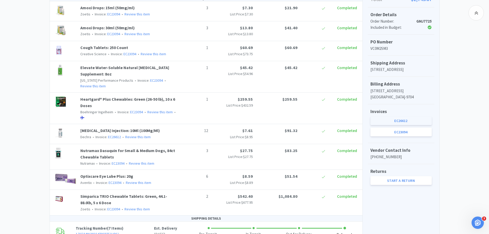
click at [430, 125] on link "EC26612" at bounding box center [400, 120] width 61 height 9
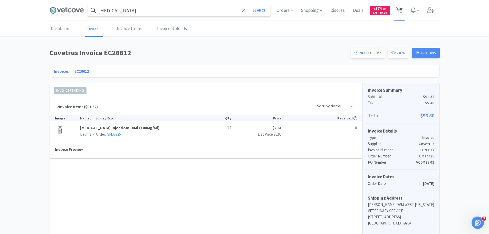
click at [400, 8] on span "18" at bounding box center [400, 8] width 4 height 21
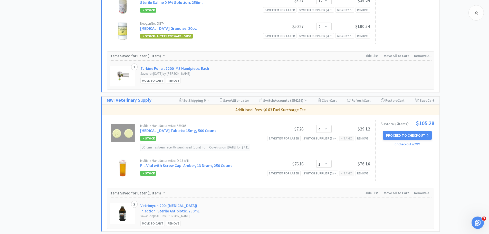
scroll to position [446, 0]
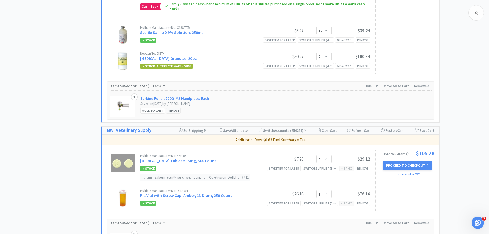
click at [173, 110] on div "Remove" at bounding box center [173, 110] width 15 height 5
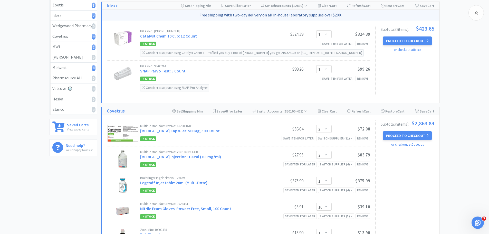
scroll to position [45, 0]
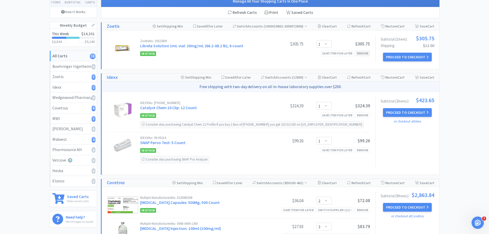
click at [360, 51] on div "Remove" at bounding box center [362, 53] width 15 height 5
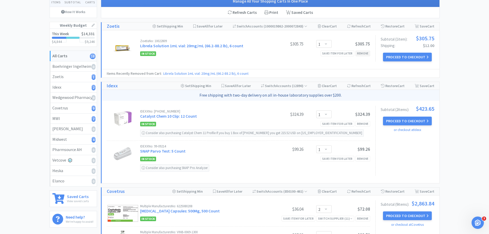
click at [367, 52] on div "Remove" at bounding box center [362, 53] width 15 height 5
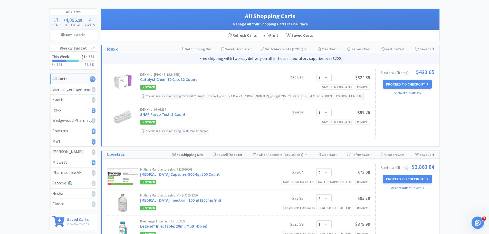
scroll to position [0, 0]
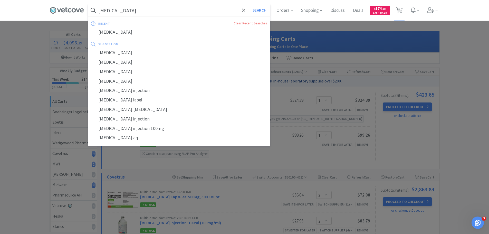
click at [129, 13] on input "[MEDICAL_DATA]" at bounding box center [179, 10] width 182 height 12
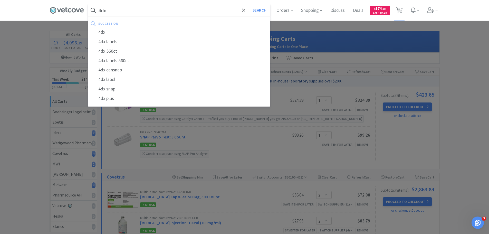
click at [249, 4] on button "Search" at bounding box center [259, 10] width 21 height 12
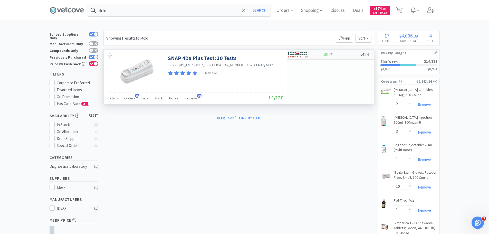
click at [304, 54] on img at bounding box center [297, 55] width 19 height 8
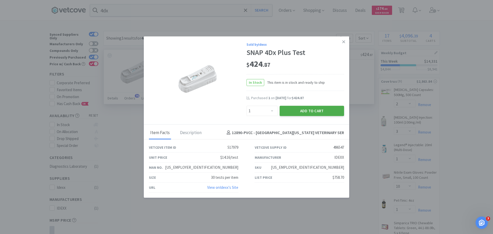
click at [313, 114] on button "Add to Cart" at bounding box center [311, 110] width 64 height 10
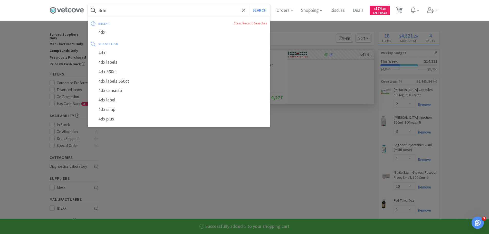
click at [171, 14] on input "4dx" at bounding box center [179, 10] width 182 height 12
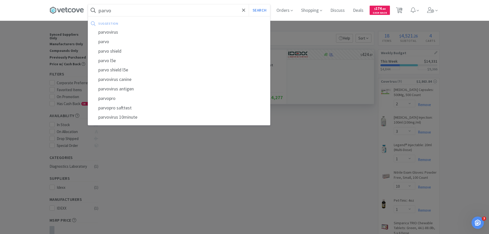
click at [249, 4] on button "Search" at bounding box center [259, 10] width 21 height 12
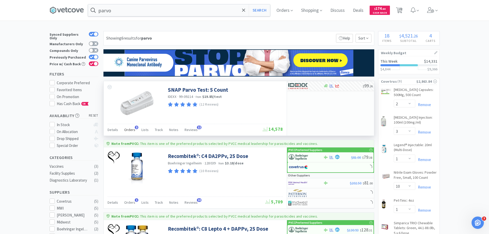
click at [131, 130] on span "Orders" at bounding box center [129, 129] width 11 height 5
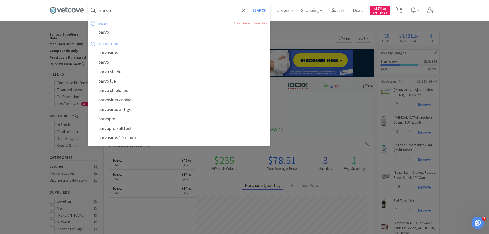
click at [214, 12] on input "parvo" at bounding box center [179, 10] width 182 height 12
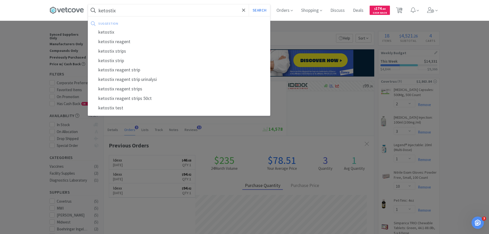
click at [249, 4] on button "Search" at bounding box center [259, 10] width 21 height 12
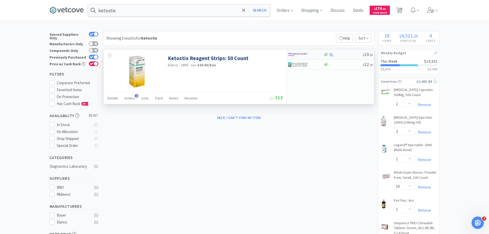
click at [302, 51] on img at bounding box center [297, 55] width 19 height 8
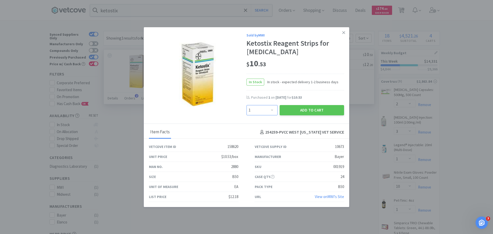
click at [258, 111] on select "Enter Quantity 1 2 3 4 5 6 7 8 9 10 11 12 13 14 15 16 17 18 19 20 Enter Quantity" at bounding box center [261, 110] width 31 height 10
drag, startPoint x: 356, startPoint y: 132, endPoint x: 353, endPoint y: 129, distance: 4.2
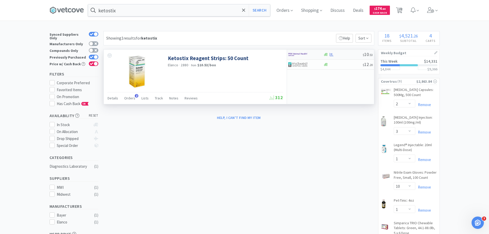
click at [313, 53] on div at bounding box center [302, 54] width 28 height 9
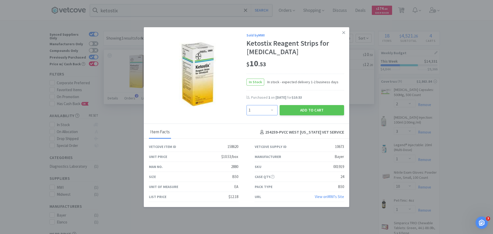
click at [270, 110] on select "Enter Quantity 1 2 3 4 5 6 7 8 9 10 11 12 13 14 15 16 17 18 19 20 Enter Quantity" at bounding box center [261, 110] width 31 height 10
click at [246, 105] on select "Enter Quantity 1 2 3 4 5 6 7 8 9 10 11 12 13 14 15 16 17 18 19 20 Enter Quantity" at bounding box center [261, 110] width 31 height 10
click at [306, 111] on button "Add to Cart" at bounding box center [311, 110] width 64 height 10
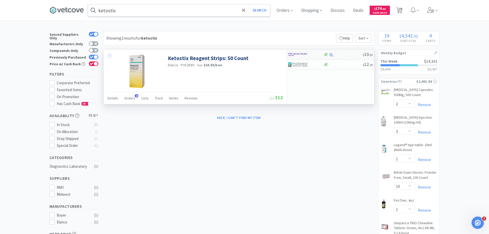
click at [132, 11] on input "ketostix" at bounding box center [179, 10] width 182 height 12
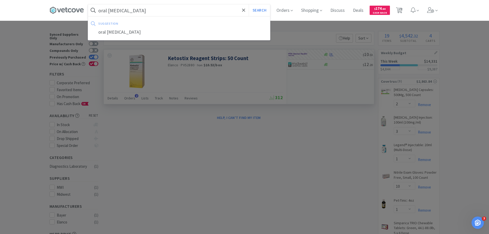
click at [249, 4] on button "Search" at bounding box center [259, 10] width 21 height 12
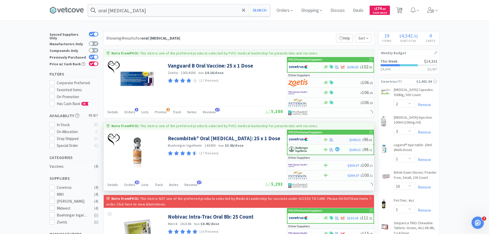
click at [297, 138] on img at bounding box center [298, 140] width 19 height 8
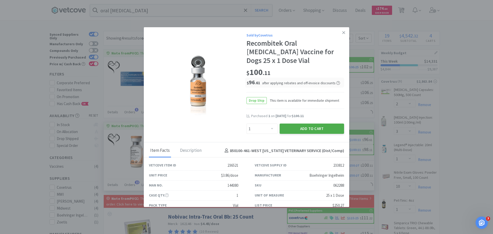
click at [305, 127] on button "Add to Cart" at bounding box center [311, 128] width 64 height 10
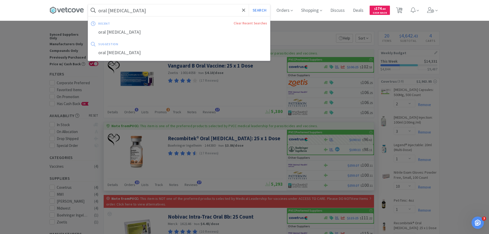
click at [159, 10] on input "oral [MEDICAL_DATA]" at bounding box center [179, 10] width 182 height 12
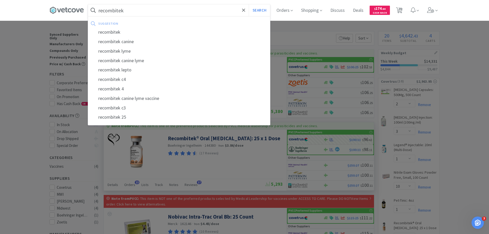
click at [249, 4] on button "Search" at bounding box center [259, 10] width 21 height 12
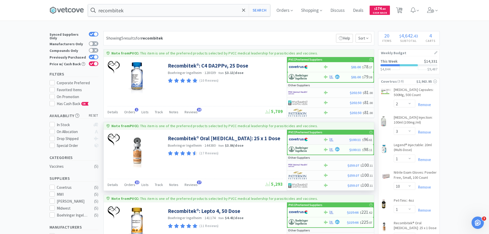
click at [293, 138] on img at bounding box center [298, 140] width 19 height 8
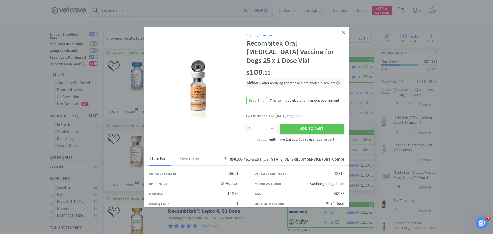
click at [342, 32] on icon at bounding box center [343, 32] width 3 height 3
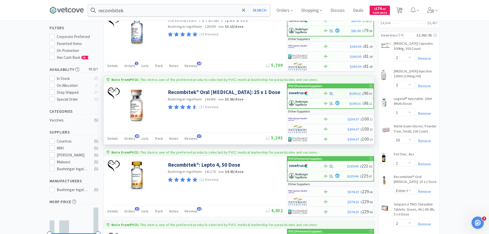
scroll to position [103, 0]
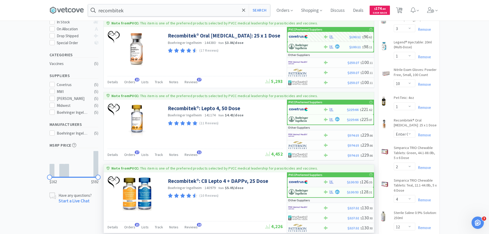
click at [305, 182] on img at bounding box center [298, 182] width 19 height 8
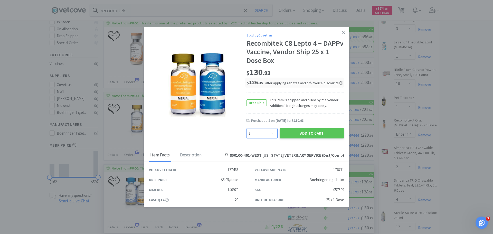
click at [266, 130] on select "Enter Quantity 1 2 3 4 5 6 7 8 9 10 11 12 13 14 15 16 17 18 19 20 Enter Quantity" at bounding box center [261, 133] width 31 height 10
click at [246, 128] on select "Enter Quantity 1 2 3 4 5 6 7 8 9 10 11 12 13 14 15 16 17 18 19 20 Enter Quantity" at bounding box center [261, 133] width 31 height 10
click at [302, 133] on button "Add to Cart" at bounding box center [311, 133] width 64 height 10
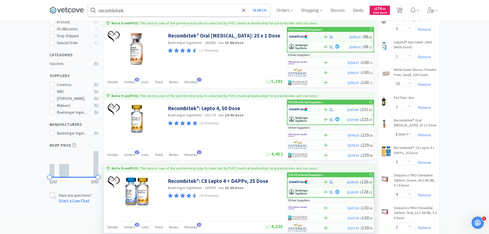
click at [147, 11] on input "recombitek" at bounding box center [179, 10] width 182 height 12
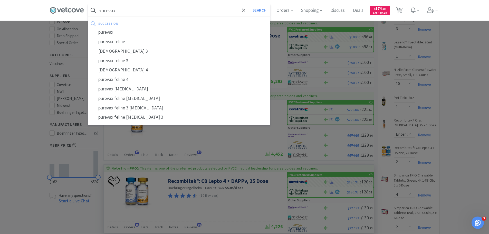
click at [249, 4] on button "Search" at bounding box center [259, 10] width 21 height 12
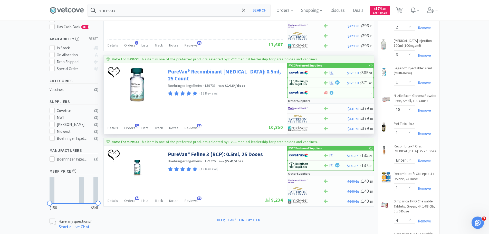
scroll to position [77, 0]
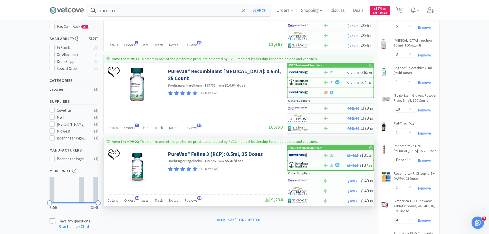
click at [302, 156] on img at bounding box center [298, 155] width 19 height 8
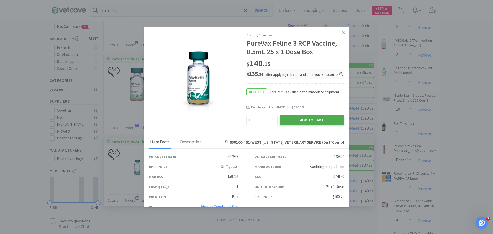
click at [318, 121] on button "Add to Cart" at bounding box center [311, 120] width 64 height 10
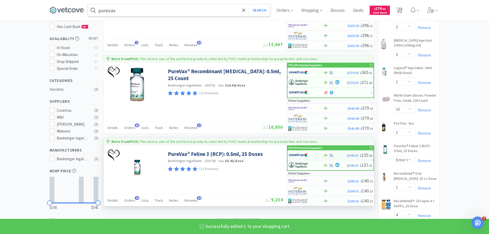
click at [164, 7] on input "purevax" at bounding box center [179, 10] width 182 height 12
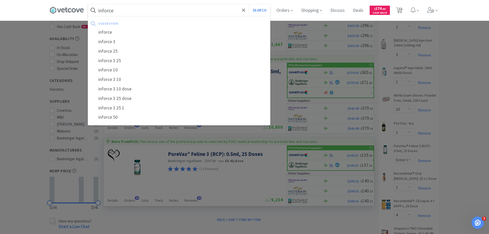
click at [249, 4] on button "Search" at bounding box center [259, 10] width 21 height 12
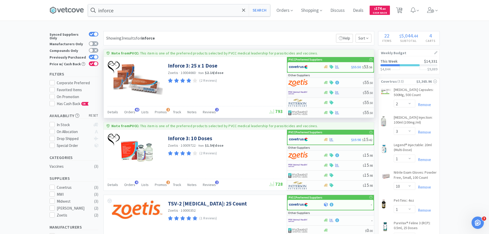
click at [307, 92] on img at bounding box center [297, 93] width 19 height 8
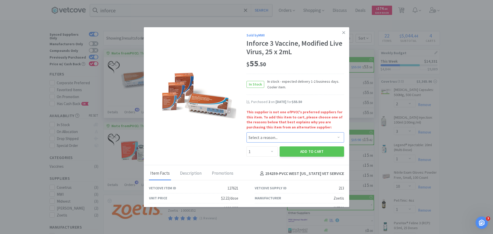
click at [268, 136] on select "Select a reason... Availability - This item is out of stock at the preferred su…" at bounding box center [295, 137] width 98 height 10
click at [246, 132] on select "Select a reason... Availability - This item is out of stock at the preferred su…" at bounding box center [295, 137] width 98 height 10
click at [264, 153] on select "Enter Quantity 1 2 3 4 5 6 7 8 9 10 11 12 13 14 15 16 17 18 19 20 Enter Quantity" at bounding box center [261, 151] width 31 height 10
click at [246, 146] on select "Enter Quantity 1 2 3 4 5 6 7 8 9 10 11 12 13 14 15 16 17 18 19 20 Enter Quantity" at bounding box center [261, 151] width 31 height 10
click at [303, 153] on button "Add to Cart" at bounding box center [311, 151] width 64 height 10
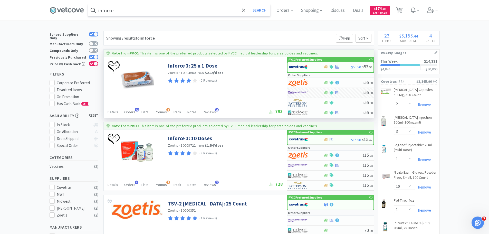
click at [160, 6] on input "inforce" at bounding box center [179, 10] width 182 height 12
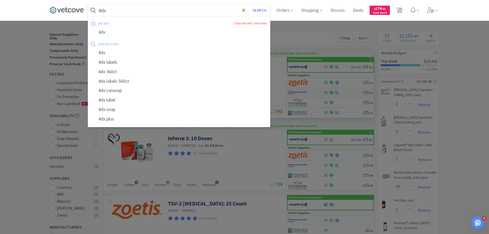
click at [249, 4] on button "Search" at bounding box center [259, 10] width 21 height 12
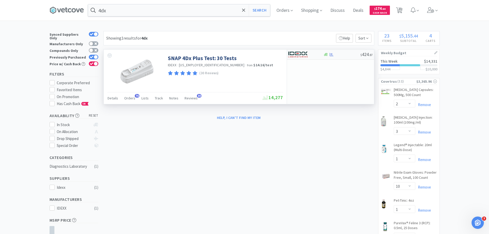
click at [314, 50] on div "$ 424 . 87" at bounding box center [330, 55] width 87 height 10
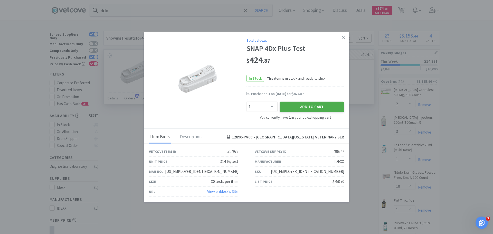
click at [316, 108] on button "Add to Cart" at bounding box center [311, 106] width 64 height 10
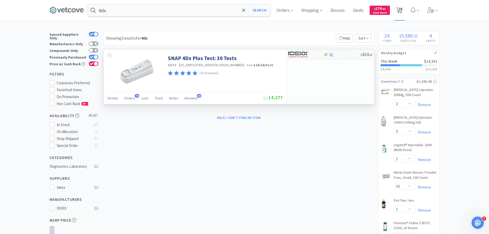
click at [402, 8] on span "24" at bounding box center [400, 8] width 4 height 21
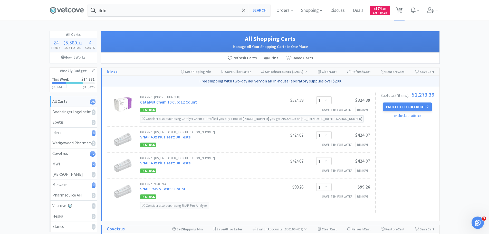
scroll to position [51, 0]
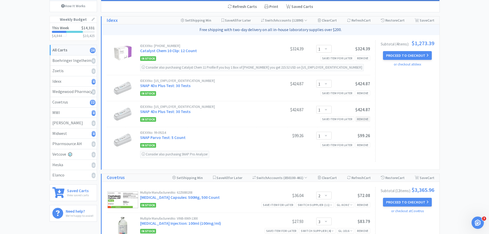
click at [368, 118] on div "Remove" at bounding box center [362, 118] width 15 height 5
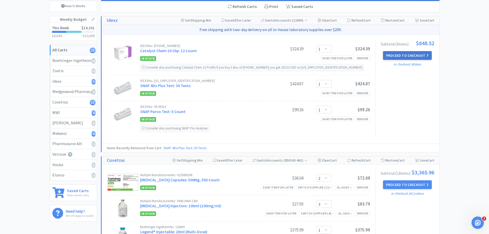
click at [413, 53] on button "Proceed to Checkout" at bounding box center [407, 55] width 49 height 9
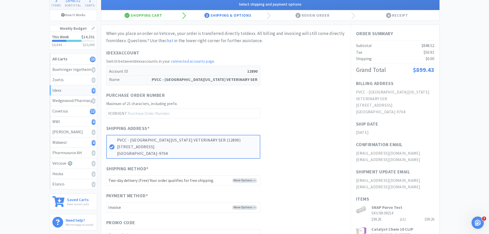
scroll to position [153, 0]
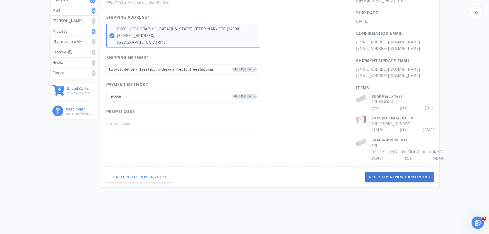
click at [404, 172] on button "Next Step: Review Your Order" at bounding box center [399, 177] width 69 height 10
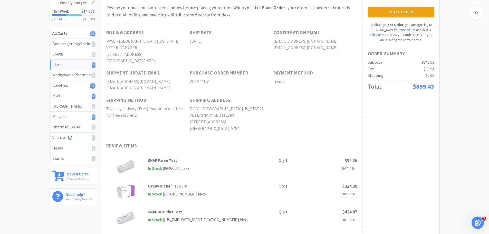
scroll to position [60, 0]
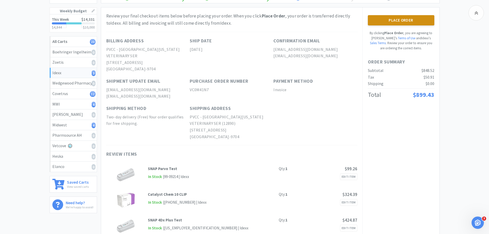
click at [389, 22] on button "Place Order" at bounding box center [401, 20] width 66 height 10
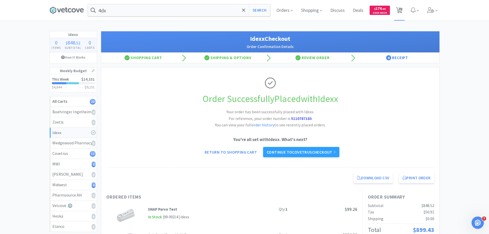
click at [399, 14] on span "20" at bounding box center [400, 8] width 4 height 21
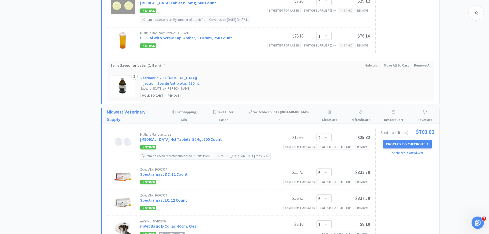
scroll to position [616, 0]
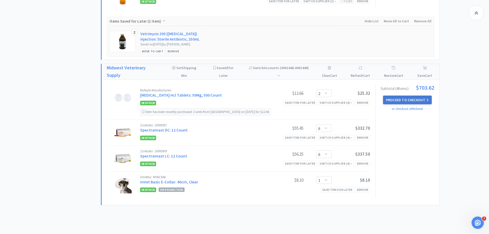
click at [409, 104] on button "Proceed to Checkout" at bounding box center [407, 99] width 49 height 9
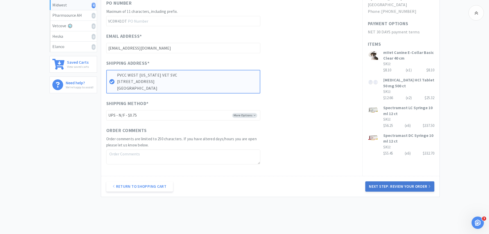
click at [409, 187] on button "Next Step: Review Your Order" at bounding box center [399, 186] width 69 height 10
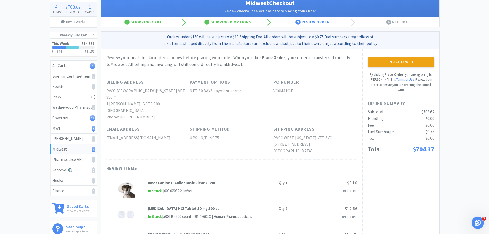
scroll to position [26, 0]
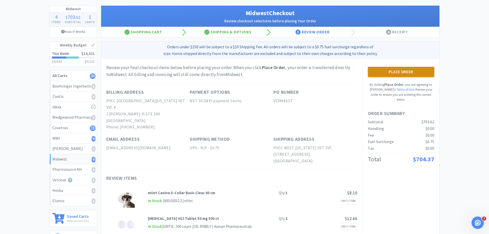
click at [395, 73] on button "Place Order" at bounding box center [401, 72] width 66 height 10
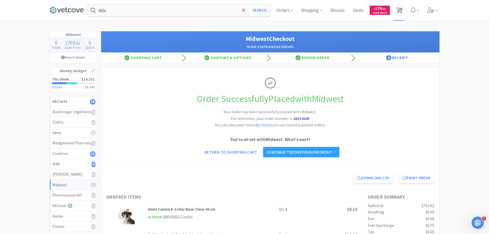
click at [401, 12] on span "16" at bounding box center [400, 8] width 4 height 21
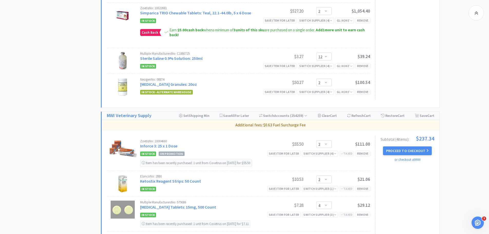
scroll to position [411, 0]
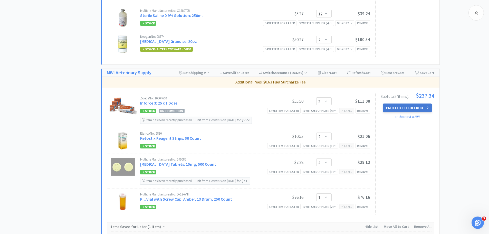
click at [405, 107] on button "Proceed to Checkout" at bounding box center [407, 107] width 49 height 9
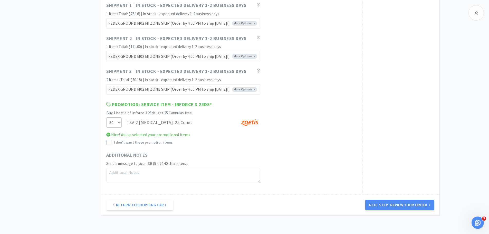
scroll to position [377, 0]
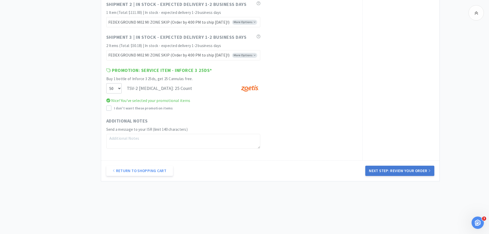
click at [388, 169] on button "Next Step: Review Your Order" at bounding box center [399, 171] width 69 height 10
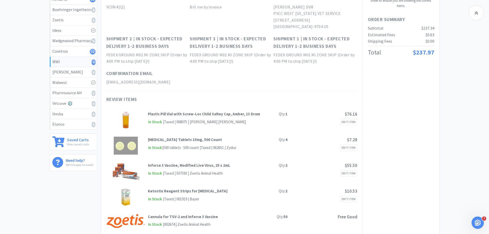
scroll to position [76, 0]
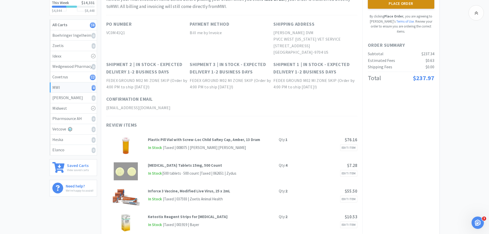
click at [402, 5] on button "Place Order" at bounding box center [401, 3] width 66 height 10
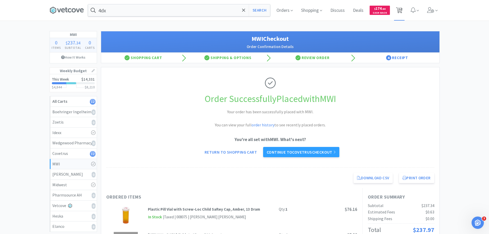
click at [401, 8] on span "12" at bounding box center [400, 8] width 4 height 21
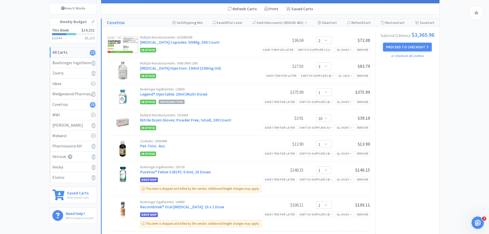
scroll to position [46, 0]
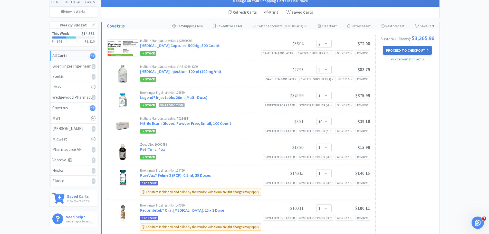
click at [403, 55] on button "Proceed to Checkout" at bounding box center [407, 50] width 49 height 9
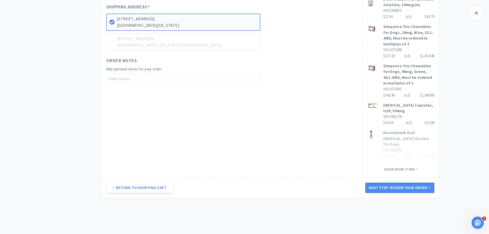
scroll to position [303, 0]
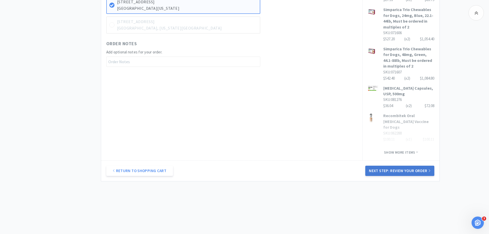
click at [399, 173] on button "Next Step: Review Your Order" at bounding box center [399, 171] width 69 height 10
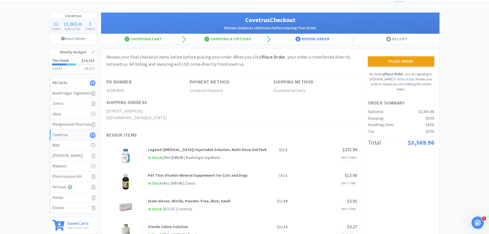
scroll to position [12, 0]
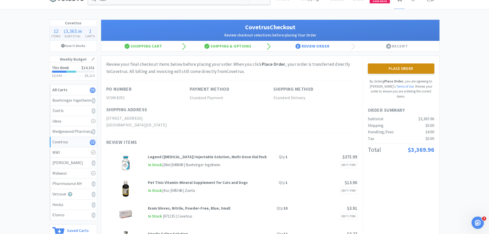
click at [403, 72] on button "Place Order" at bounding box center [401, 68] width 66 height 10
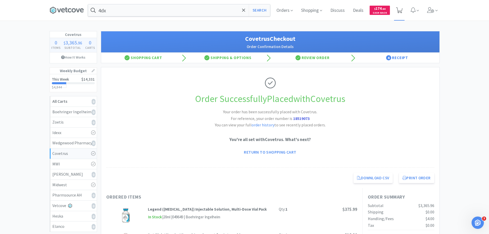
click at [397, 7] on icon at bounding box center [399, 10] width 6 height 6
